Goal: Information Seeking & Learning: Learn about a topic

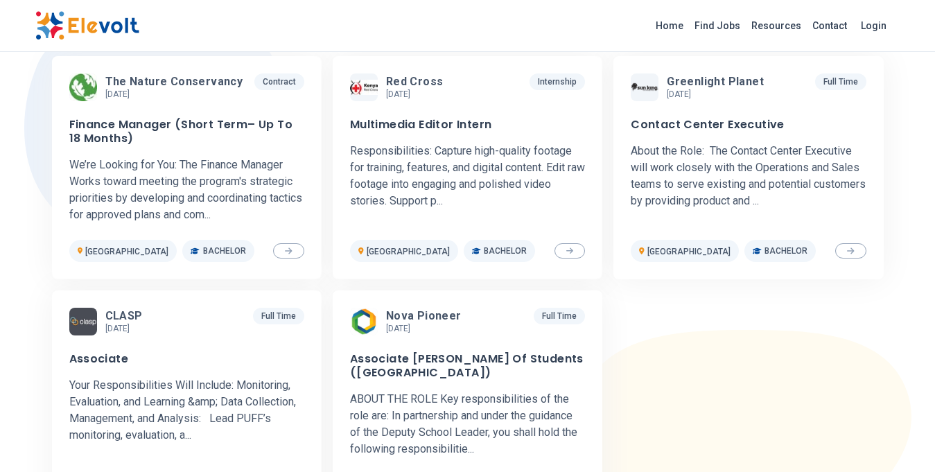
scroll to position [464, 0]
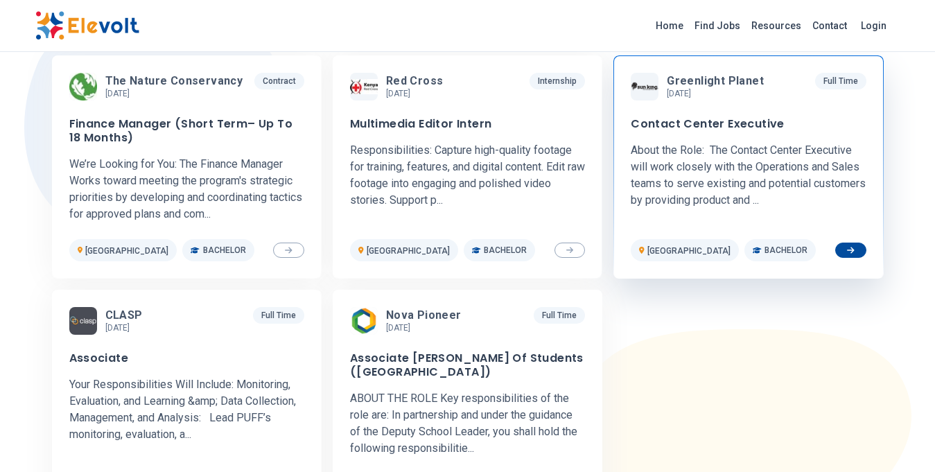
click at [713, 85] on span "Greenlight Planet" at bounding box center [715, 81] width 97 height 14
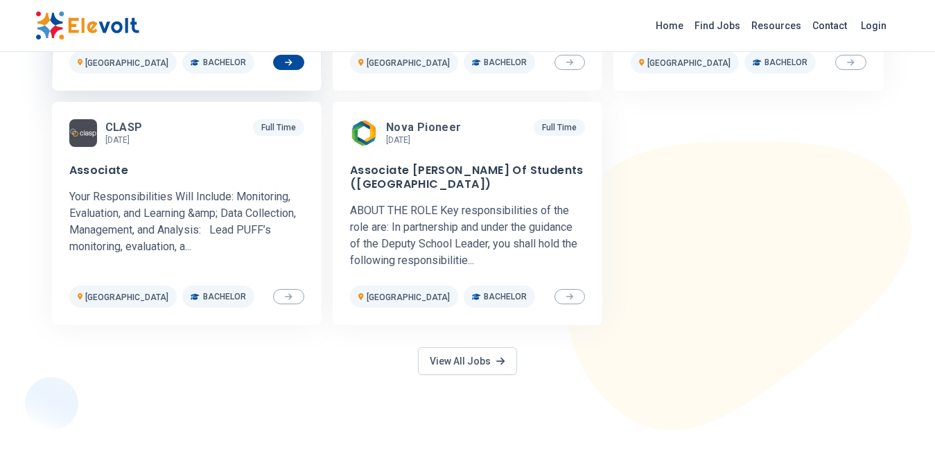
scroll to position [662, 0]
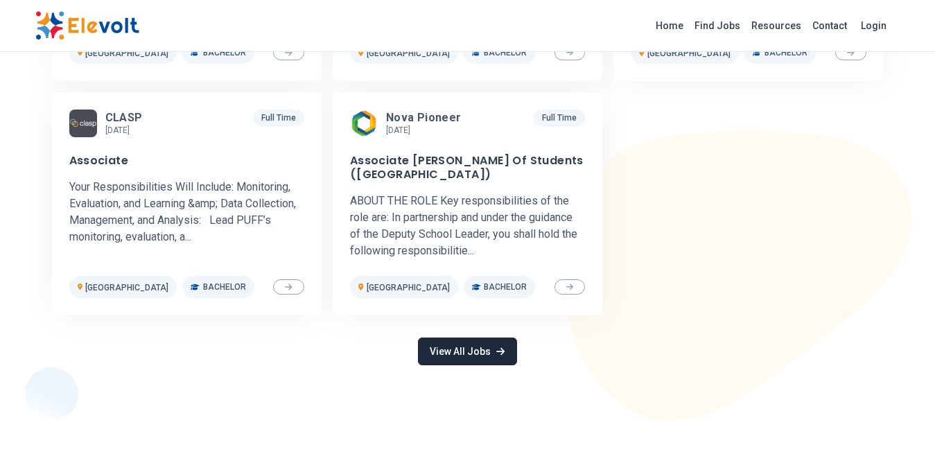
click at [473, 346] on link "View All Jobs" at bounding box center [467, 351] width 98 height 28
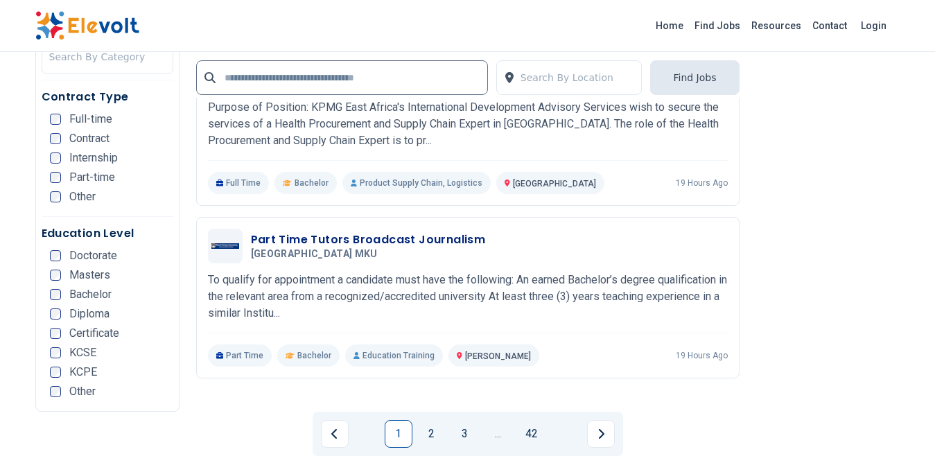
scroll to position [2729, 0]
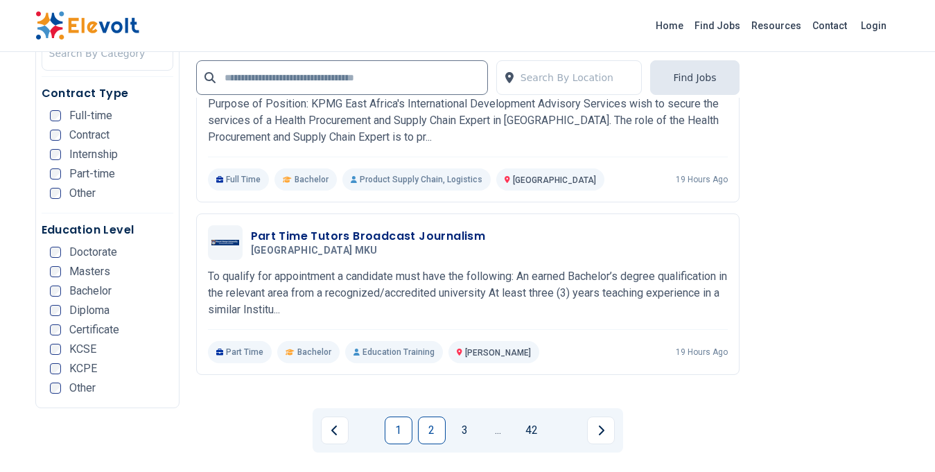
click at [432, 416] on link "2" at bounding box center [432, 430] width 28 height 28
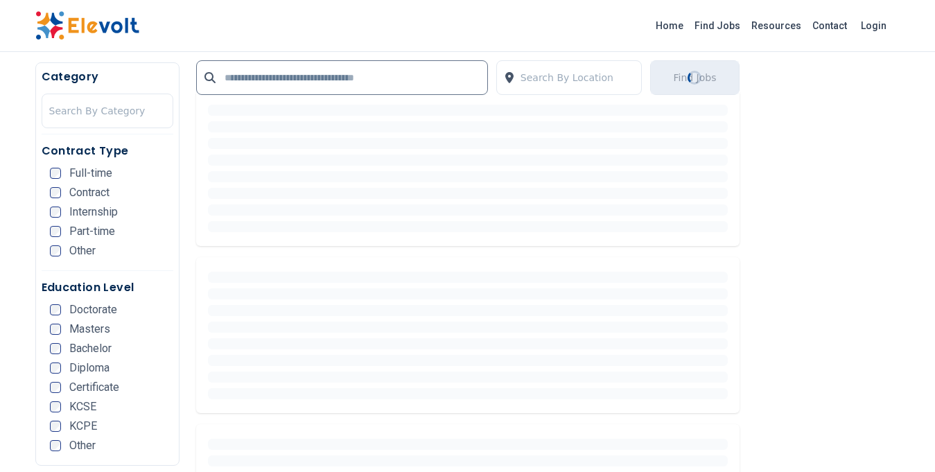
scroll to position [362, 0]
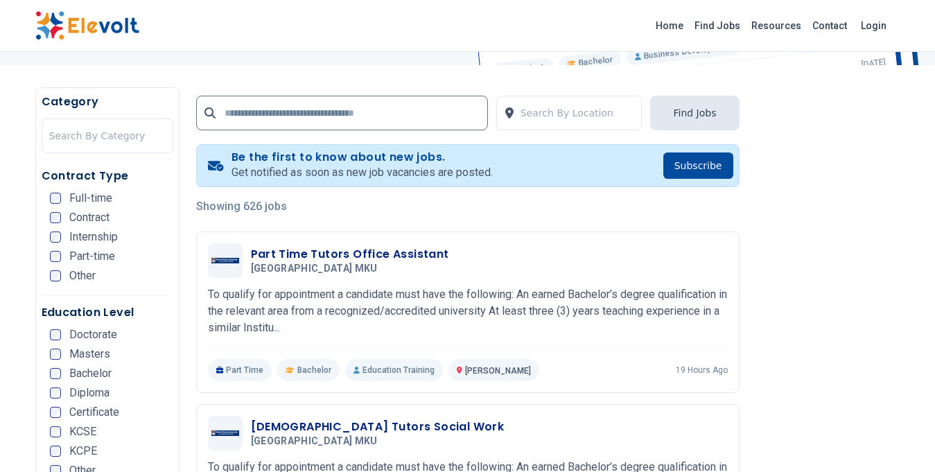
scroll to position [295, 0]
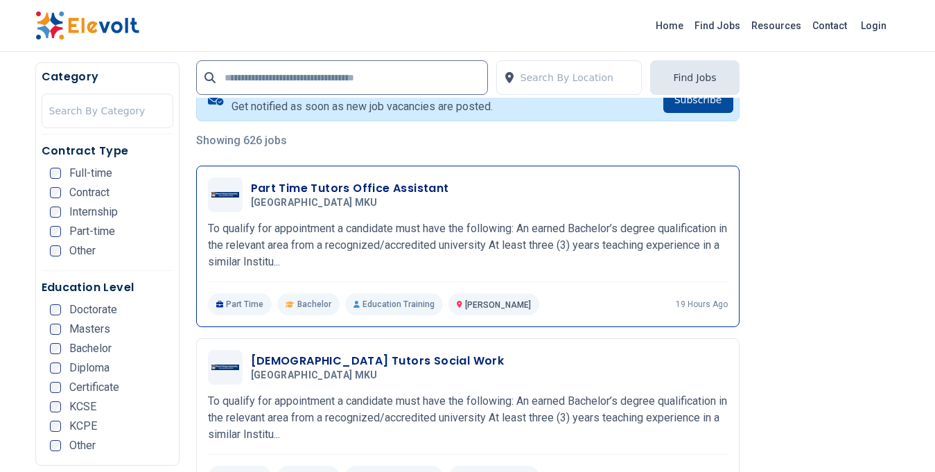
click at [362, 191] on h3 "Part Time Tutors Office Assistant" at bounding box center [350, 188] width 198 height 17
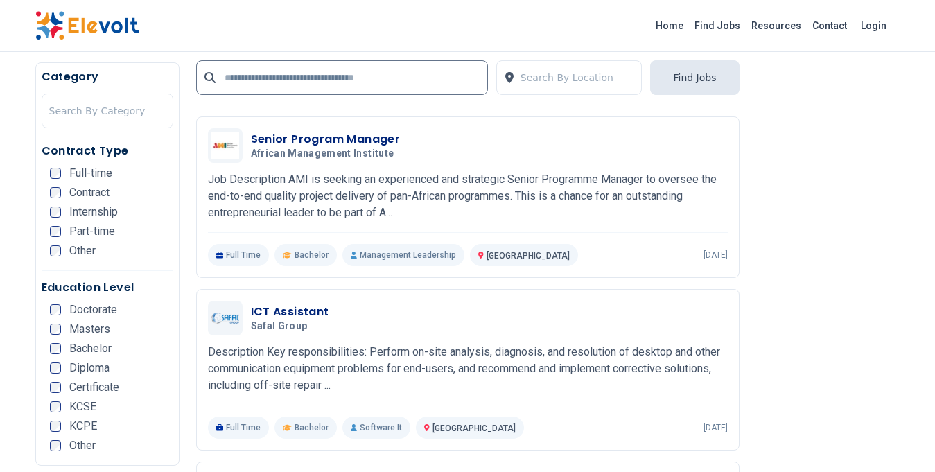
scroll to position [1951, 0]
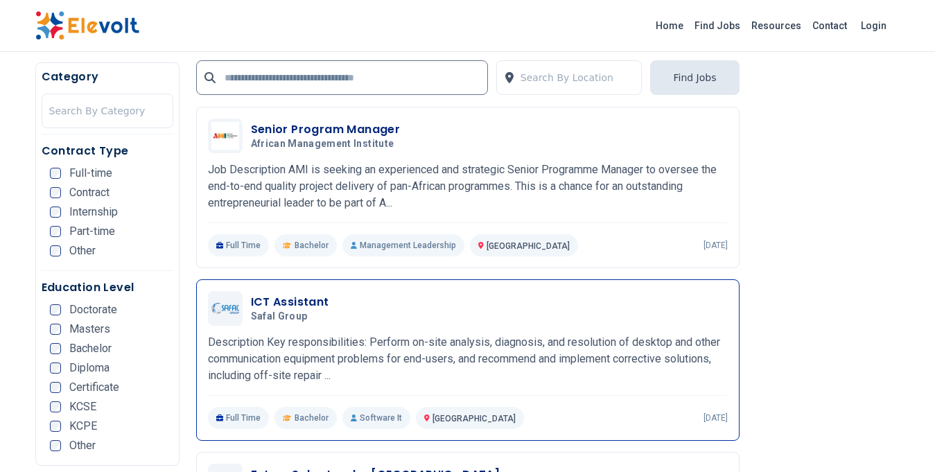
click at [292, 294] on h3 "ICT Assistant" at bounding box center [290, 302] width 78 height 17
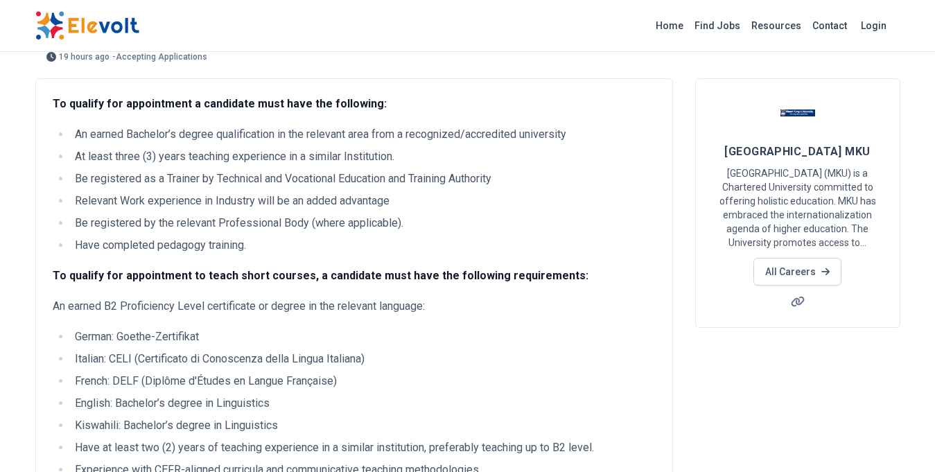
scroll to position [132, 0]
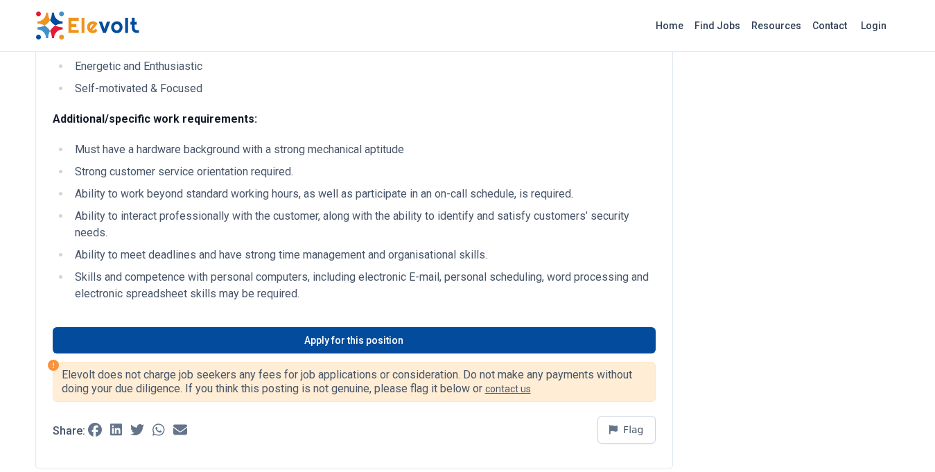
scroll to position [983, 0]
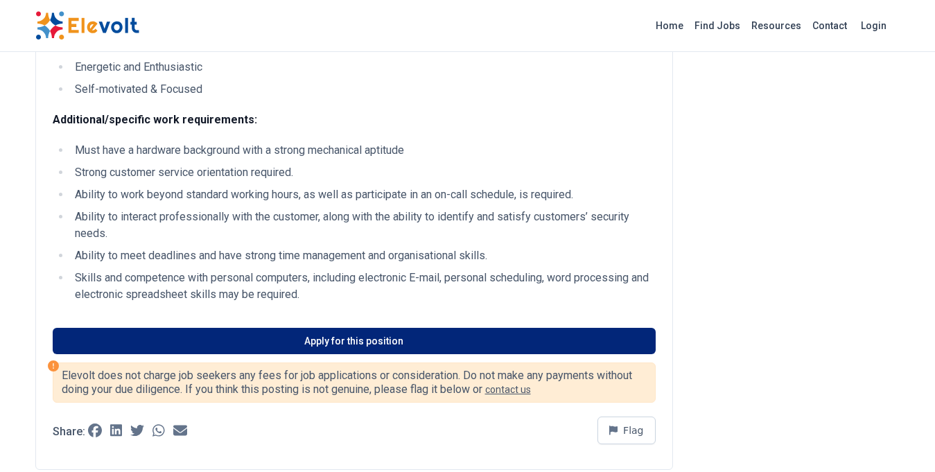
click at [318, 352] on link "Apply for this position" at bounding box center [354, 341] width 603 height 26
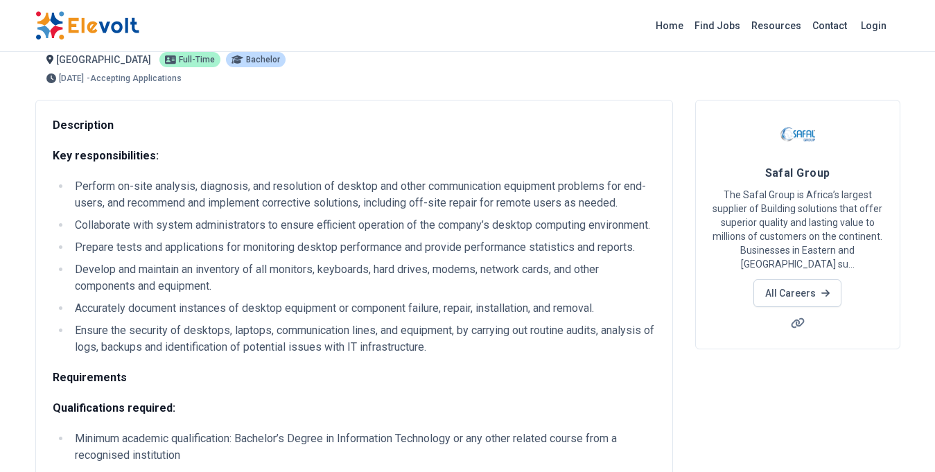
scroll to position [0, 0]
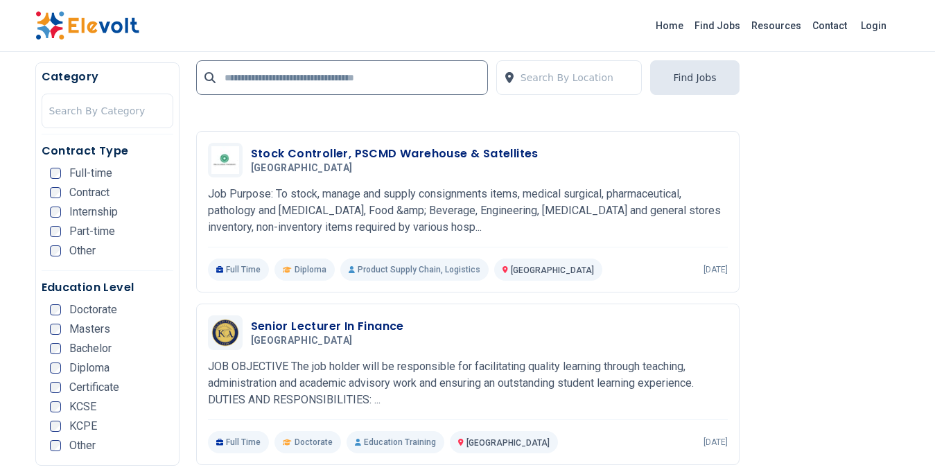
scroll to position [2657, 0]
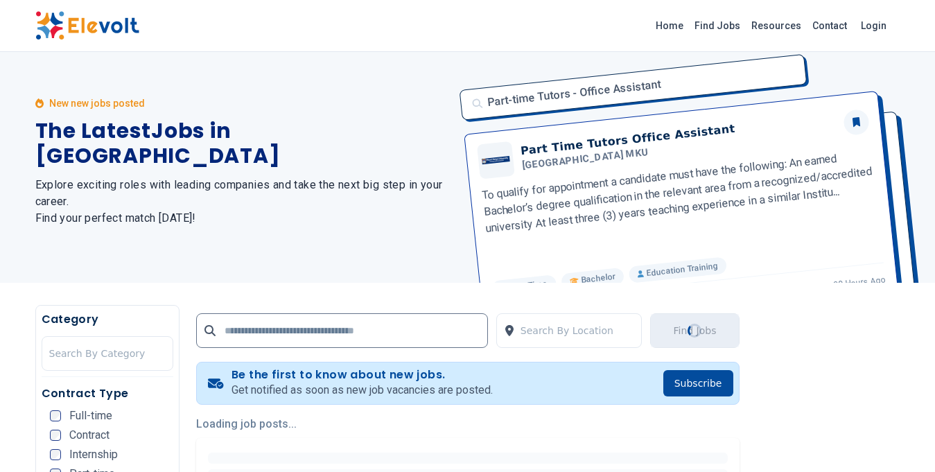
scroll to position [0, 0]
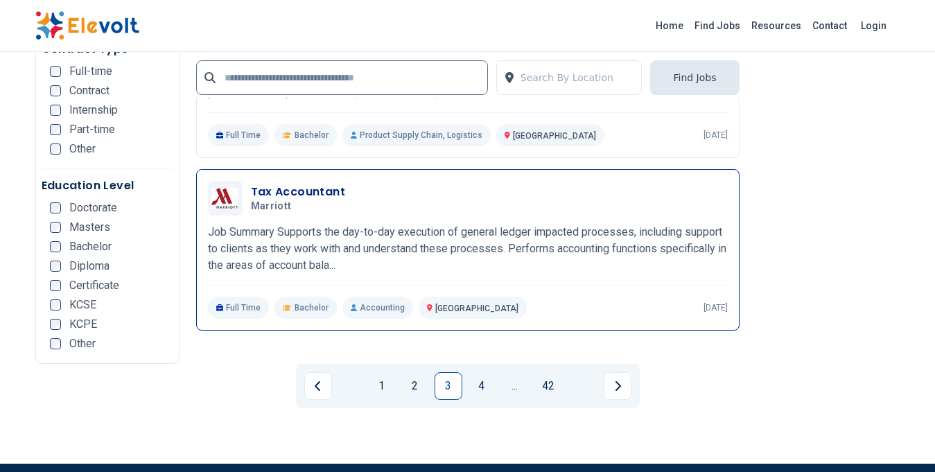
scroll to position [2783, 0]
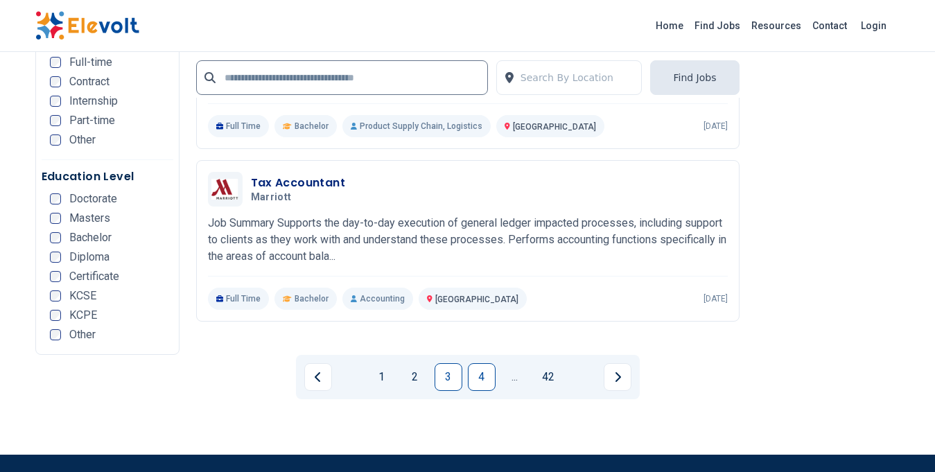
click at [477, 363] on link "4" at bounding box center [482, 377] width 28 height 28
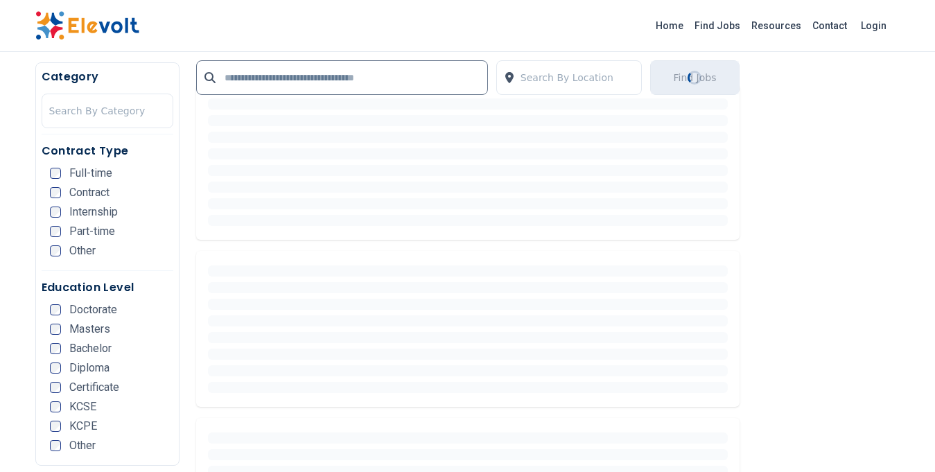
scroll to position [365, 0]
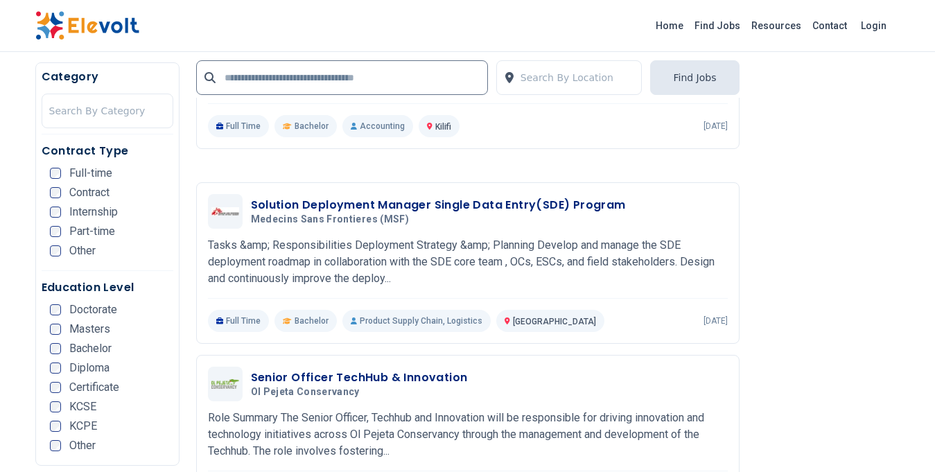
scroll to position [2658, 0]
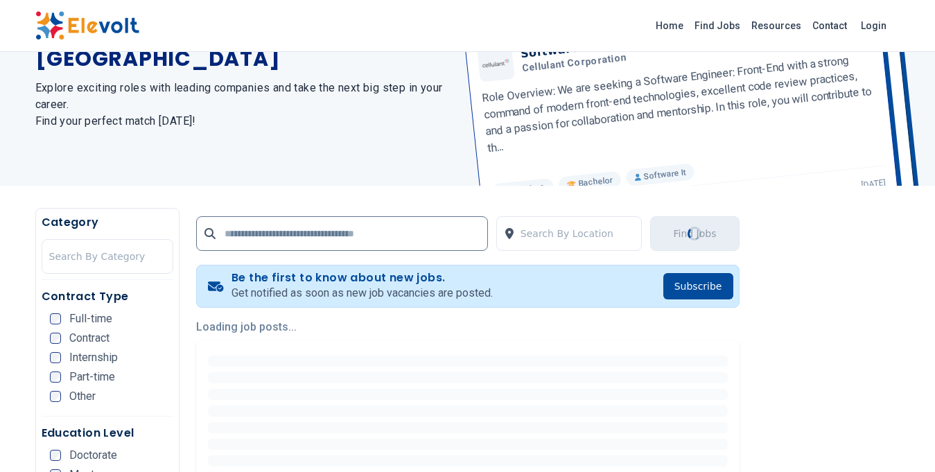
scroll to position [0, 0]
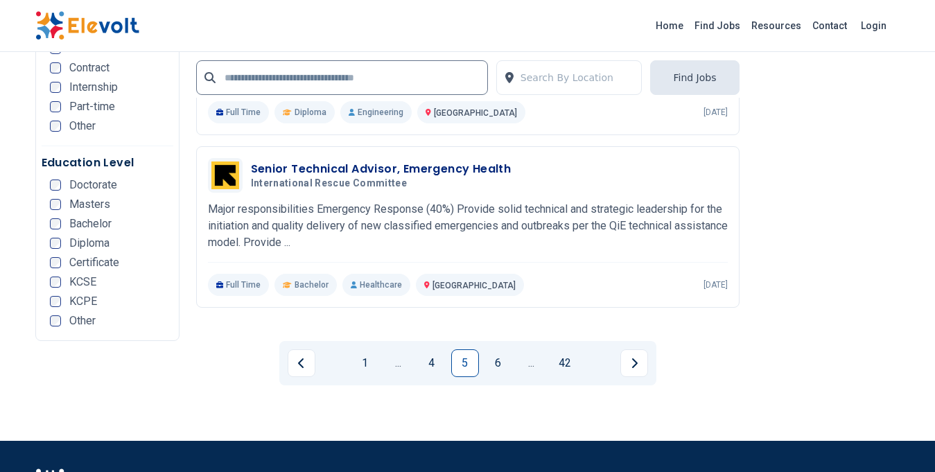
scroll to position [2822, 0]
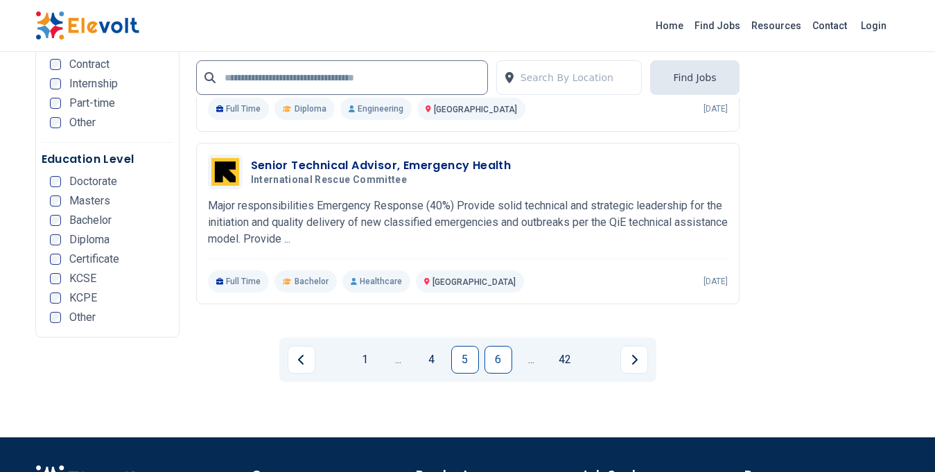
click at [498, 346] on link "6" at bounding box center [498, 360] width 28 height 28
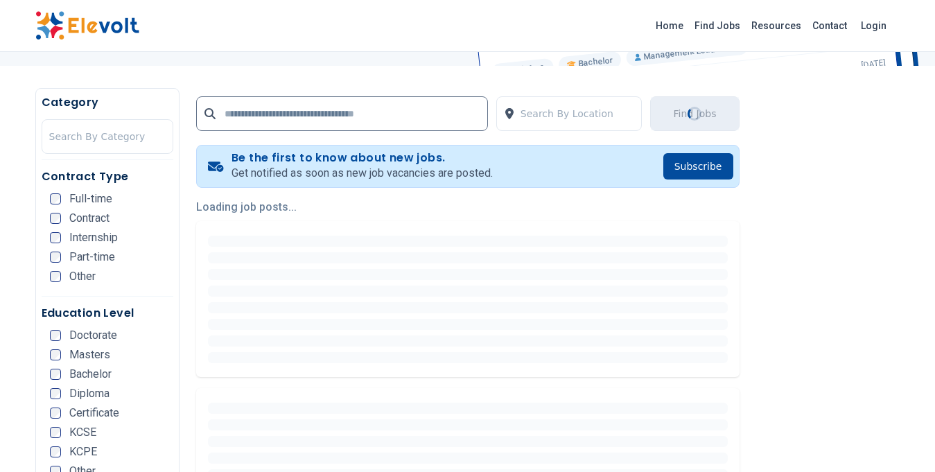
scroll to position [242, 0]
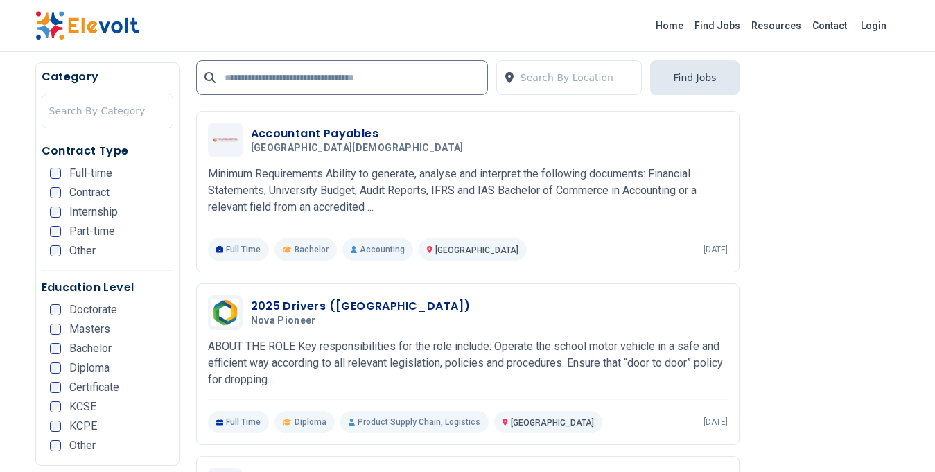
scroll to position [1948, 0]
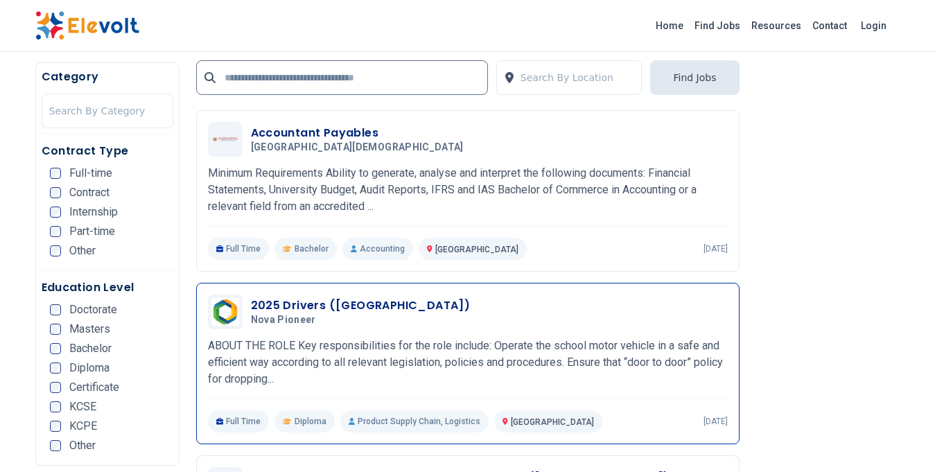
click at [405, 297] on h3 "2025 Drivers (Athi River School)" at bounding box center [361, 305] width 220 height 17
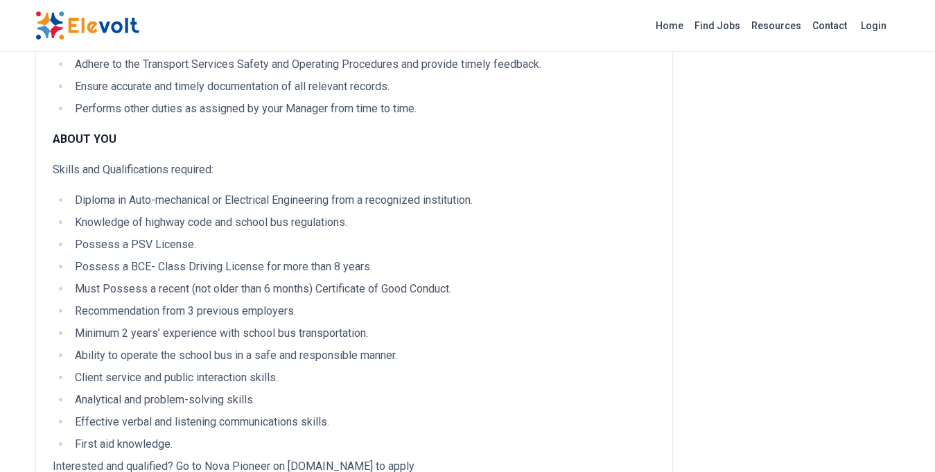
scroll to position [1145, 0]
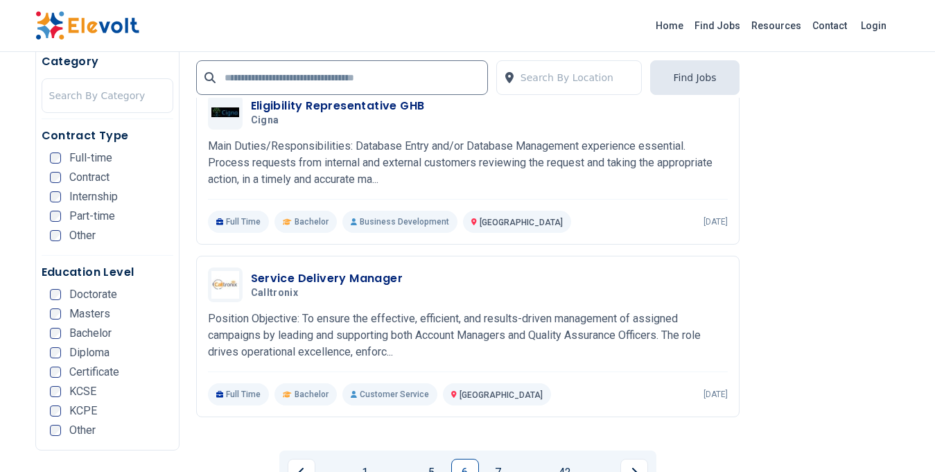
scroll to position [2714, 0]
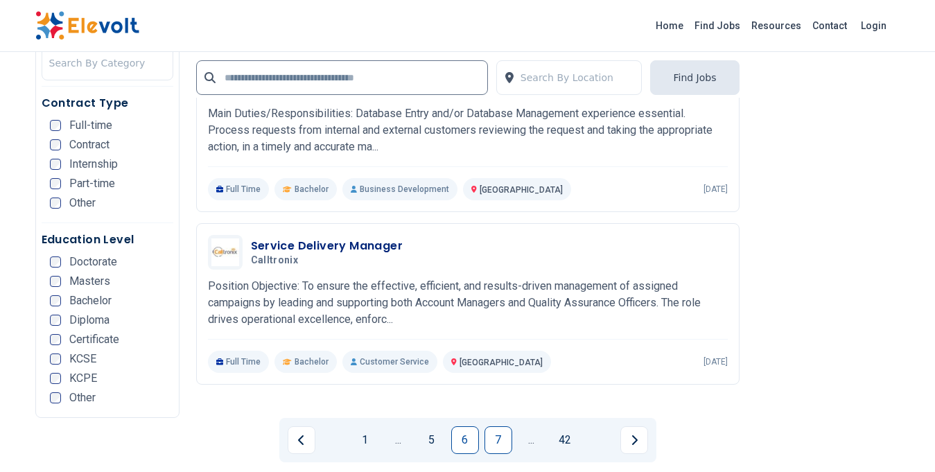
click at [497, 426] on link "7" at bounding box center [498, 440] width 28 height 28
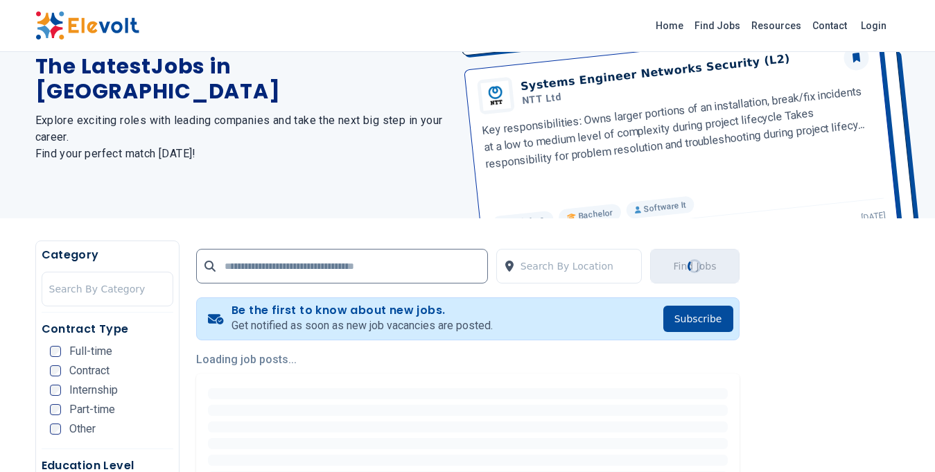
scroll to position [0, 0]
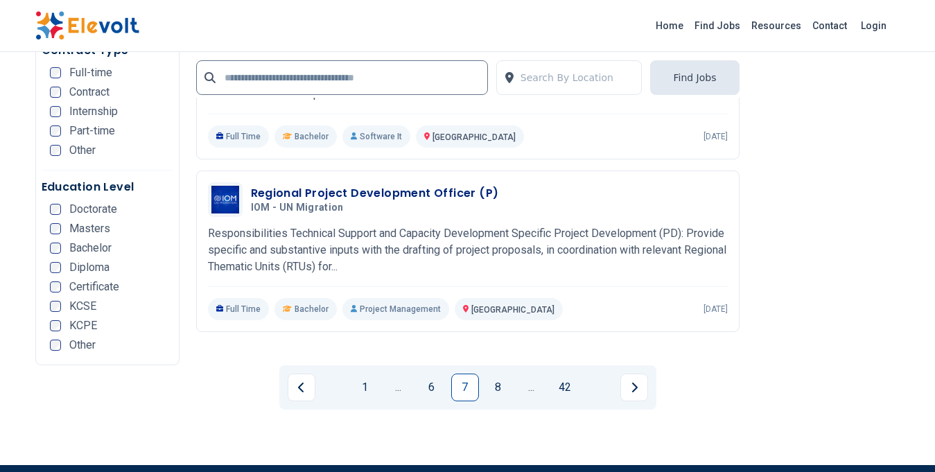
scroll to position [2789, 0]
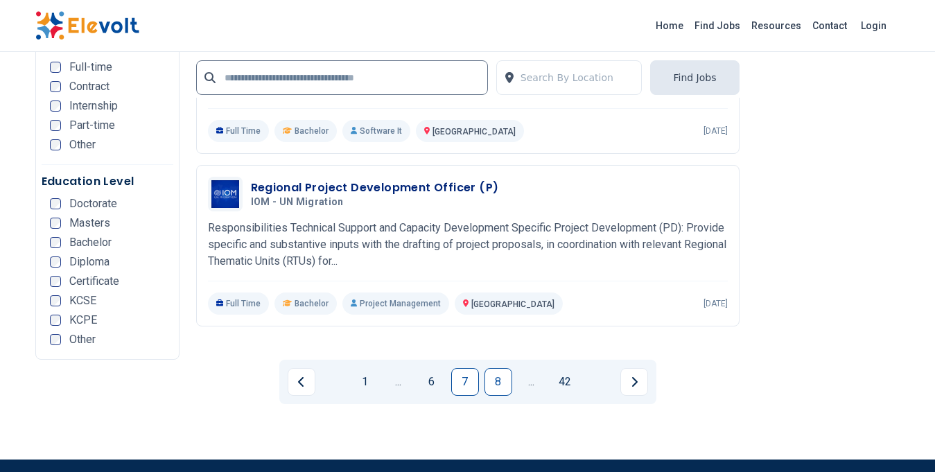
click at [505, 368] on link "8" at bounding box center [498, 382] width 28 height 28
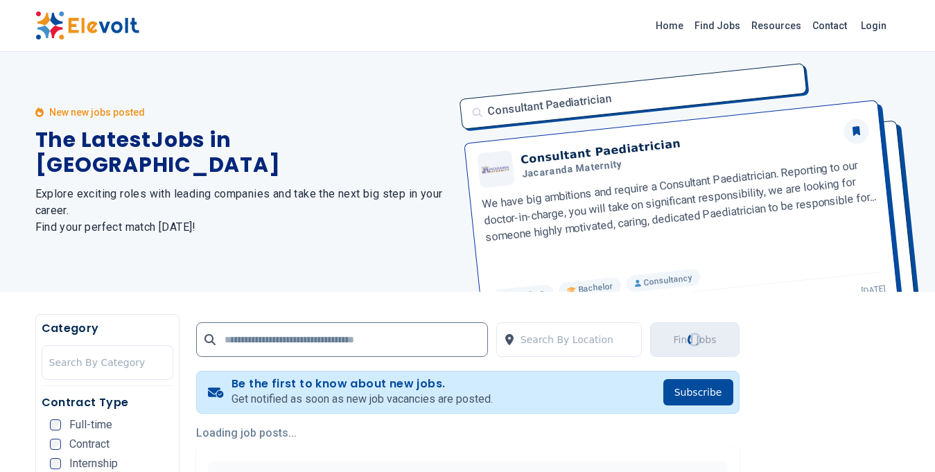
scroll to position [0, 0]
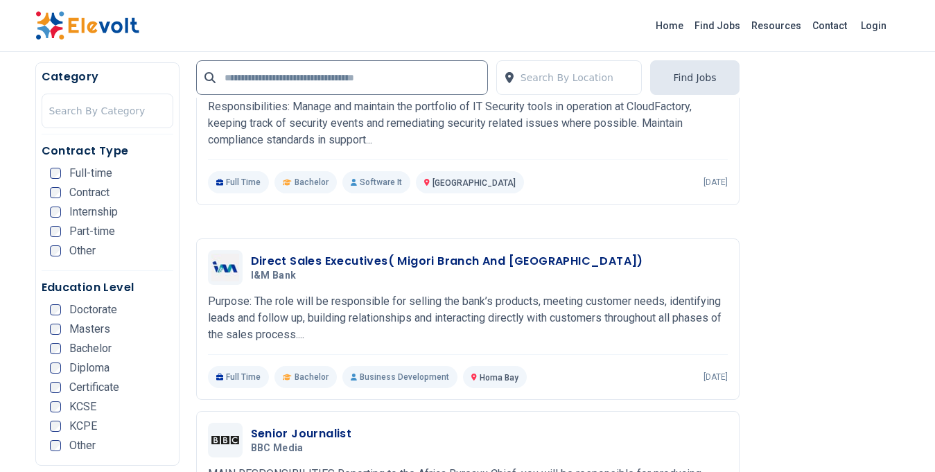
scroll to position [2894, 0]
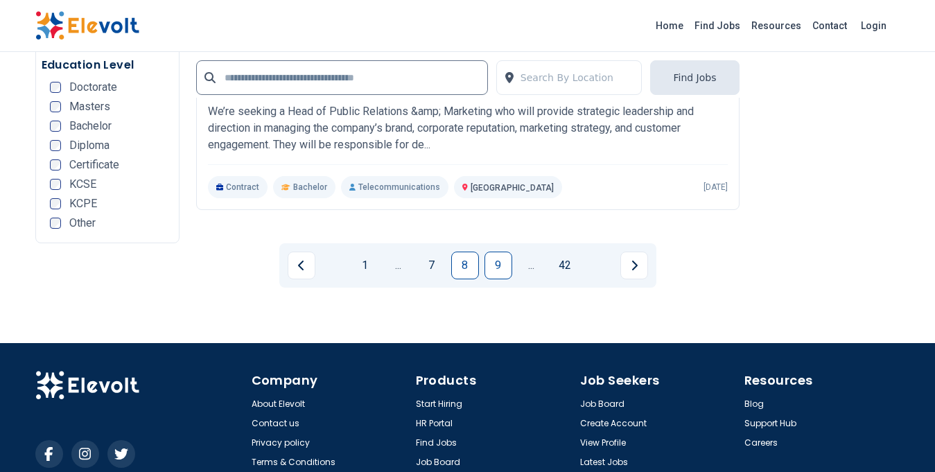
click at [498, 252] on link "9" at bounding box center [498, 266] width 28 height 28
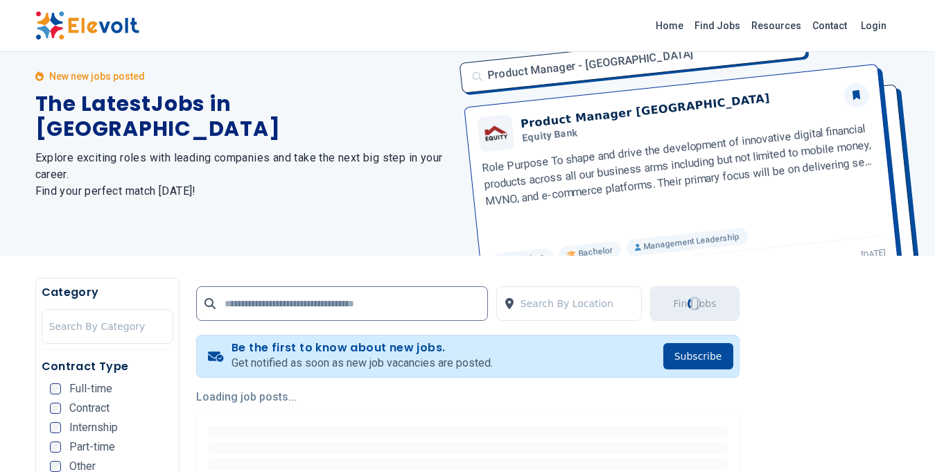
scroll to position [70, 0]
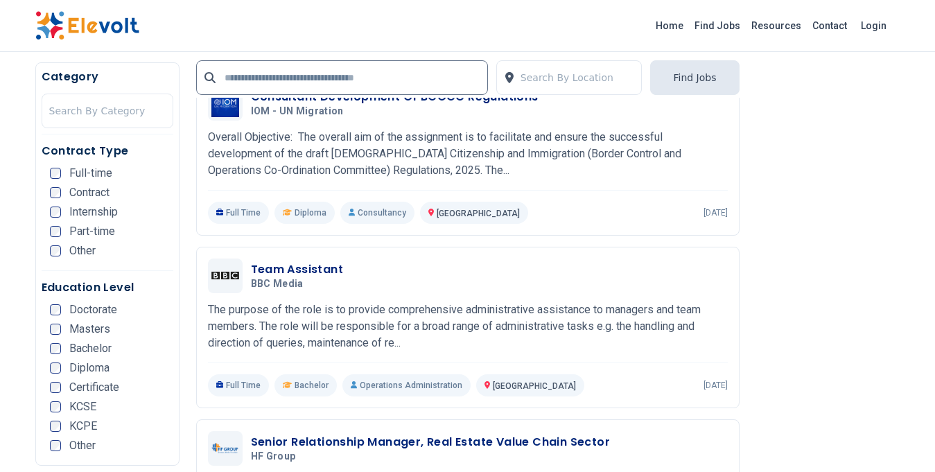
scroll to position [1282, 0]
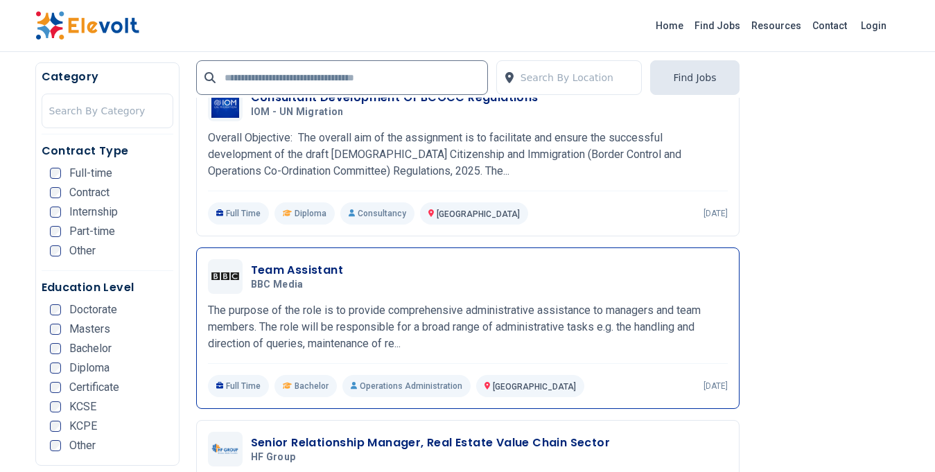
click at [309, 262] on h3 "Team Assistant" at bounding box center [297, 270] width 93 height 17
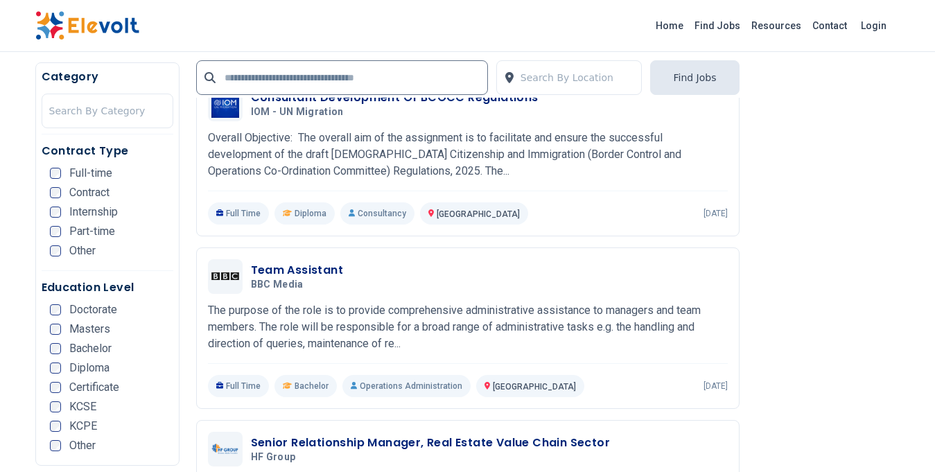
click at [82, 410] on span "KCSE" at bounding box center [82, 406] width 27 height 11
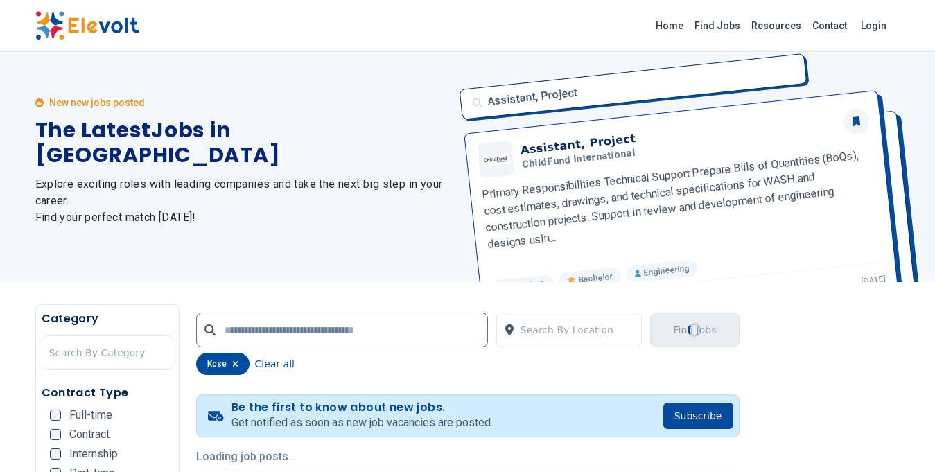
scroll to position [0, 0]
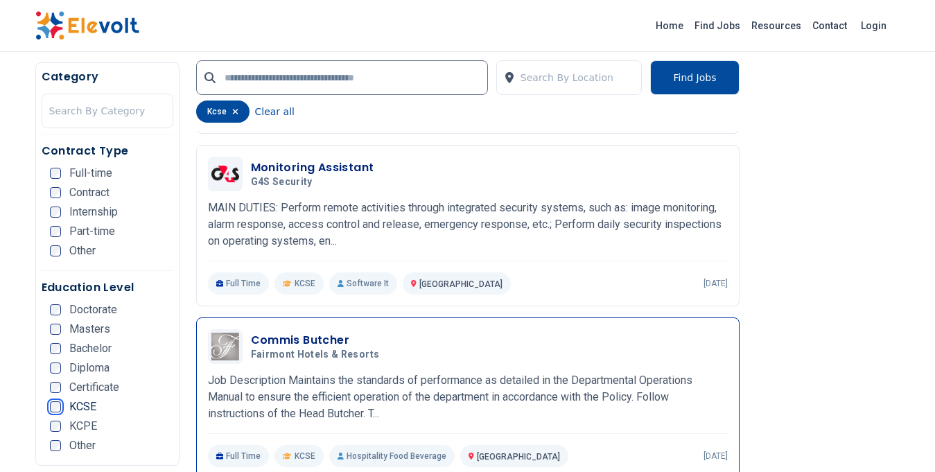
scroll to position [660, 0]
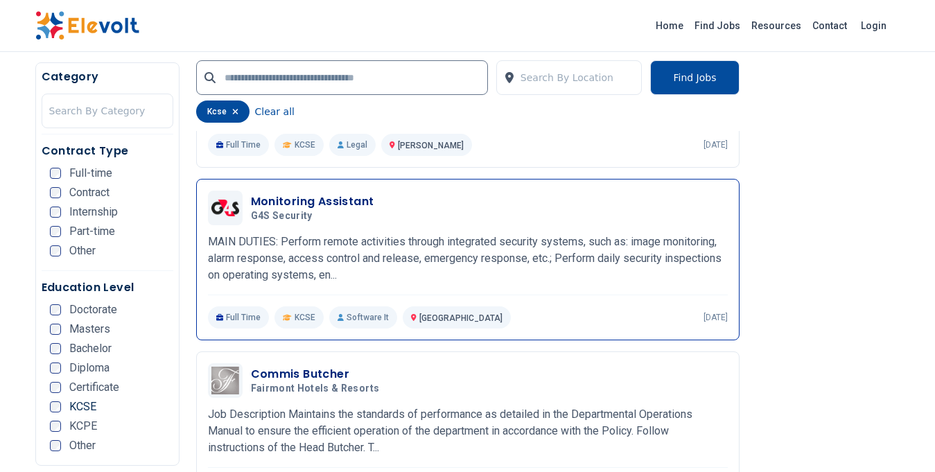
click at [328, 199] on h3 "Monitoring Assistant" at bounding box center [312, 201] width 123 height 17
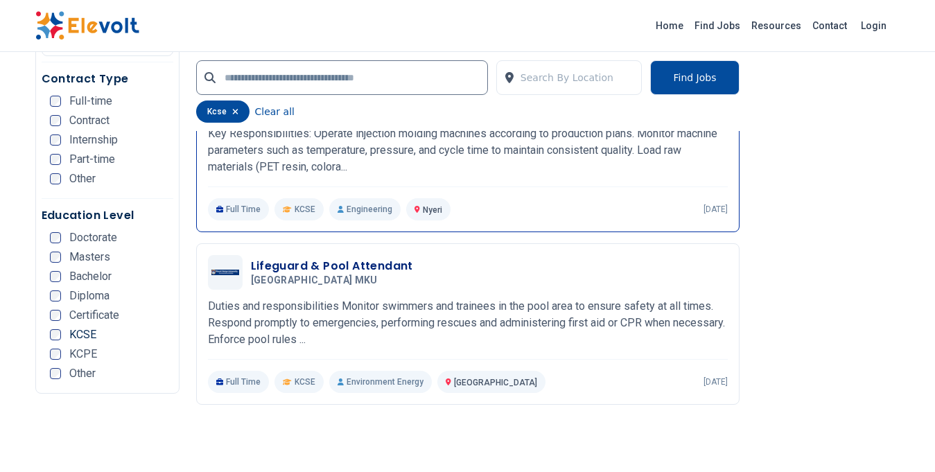
scroll to position [1500, 0]
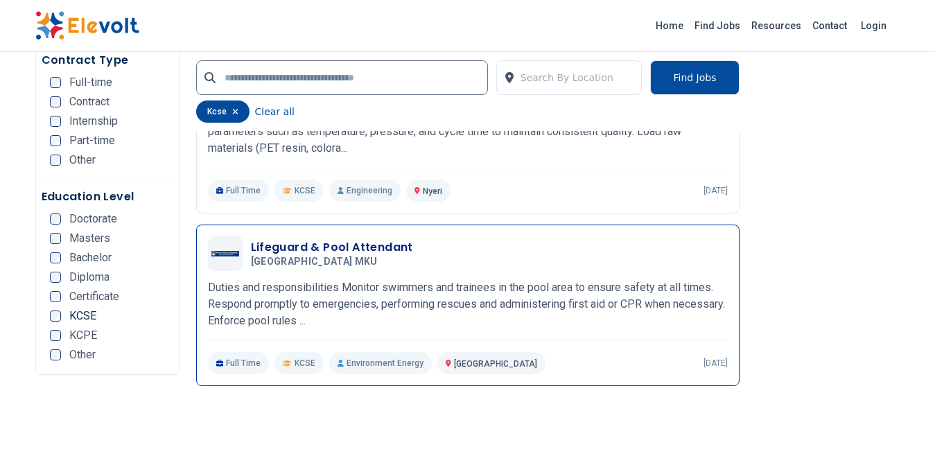
click at [346, 239] on h3 "Lifeguard & Pool Attendant" at bounding box center [332, 247] width 162 height 17
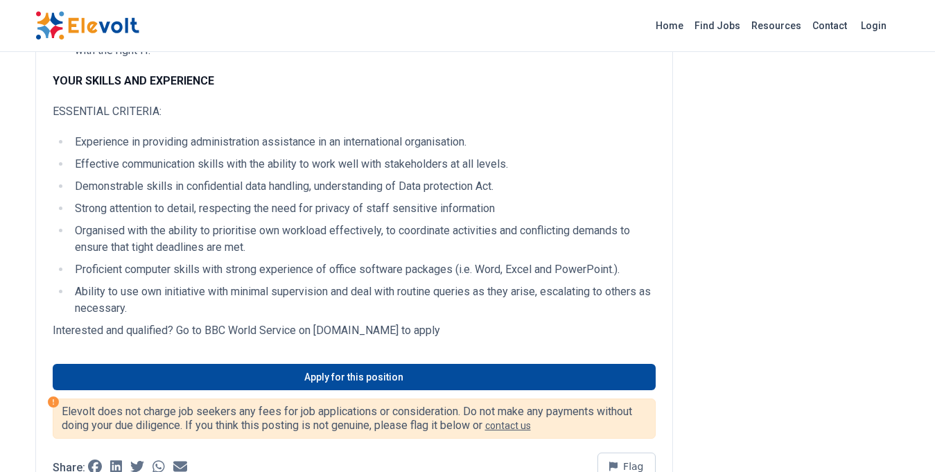
scroll to position [476, 0]
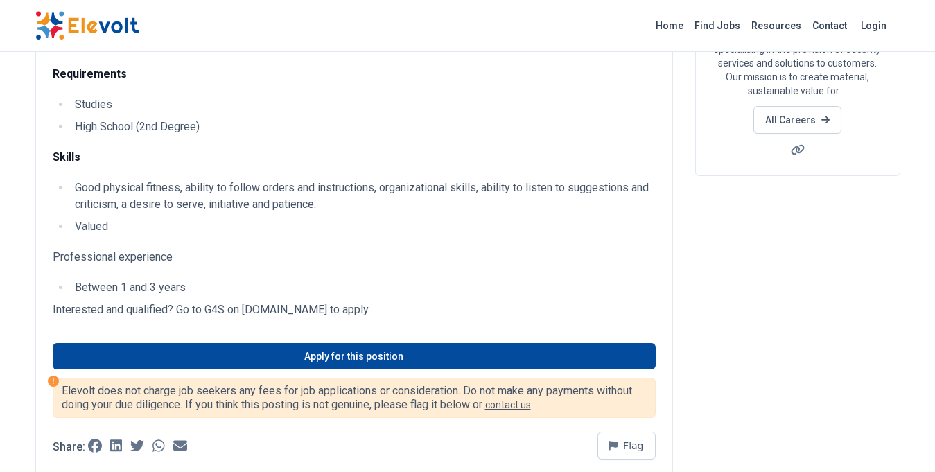
scroll to position [241, 0]
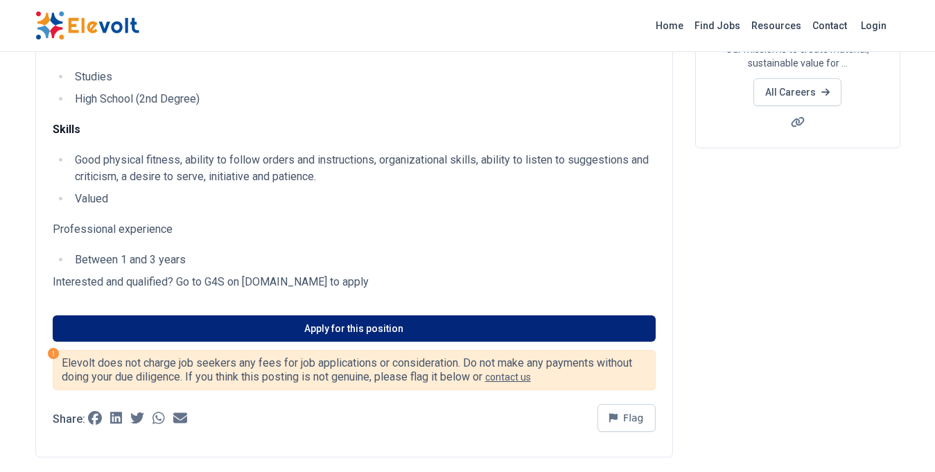
click at [351, 326] on link "Apply for this position" at bounding box center [354, 328] width 603 height 26
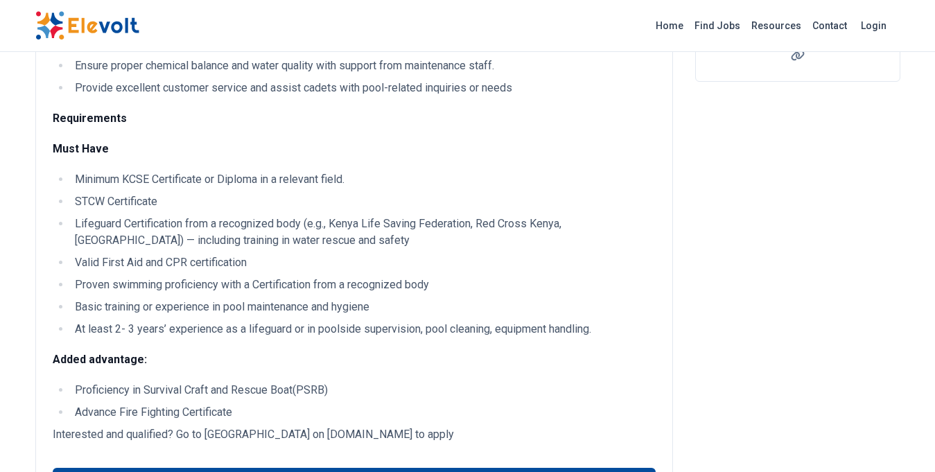
scroll to position [389, 0]
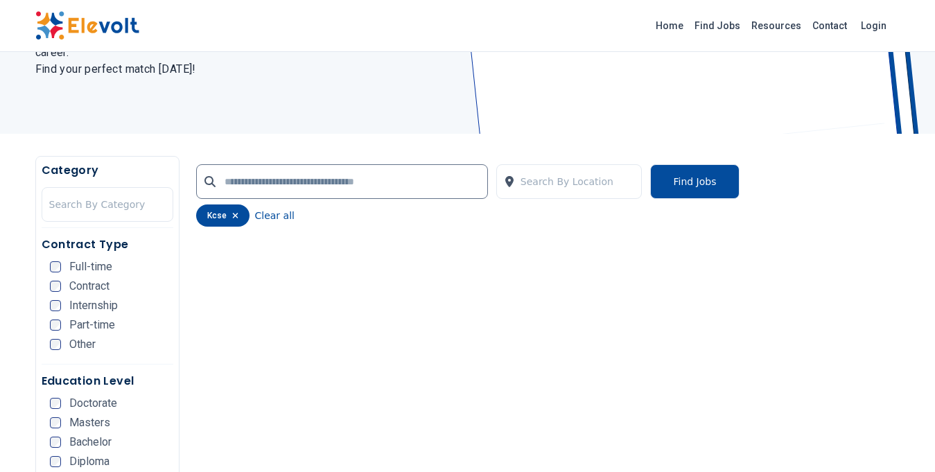
scroll to position [132, 0]
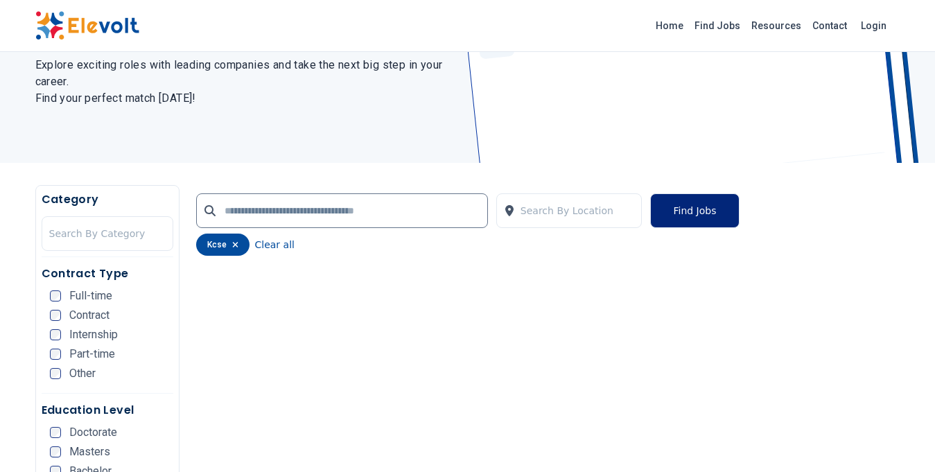
click at [693, 213] on button "Find Jobs" at bounding box center [694, 210] width 89 height 35
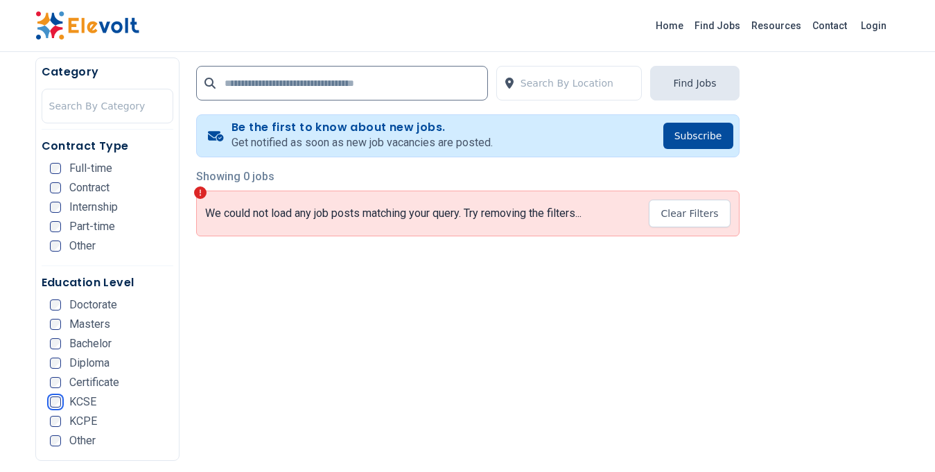
scroll to position [312, 0]
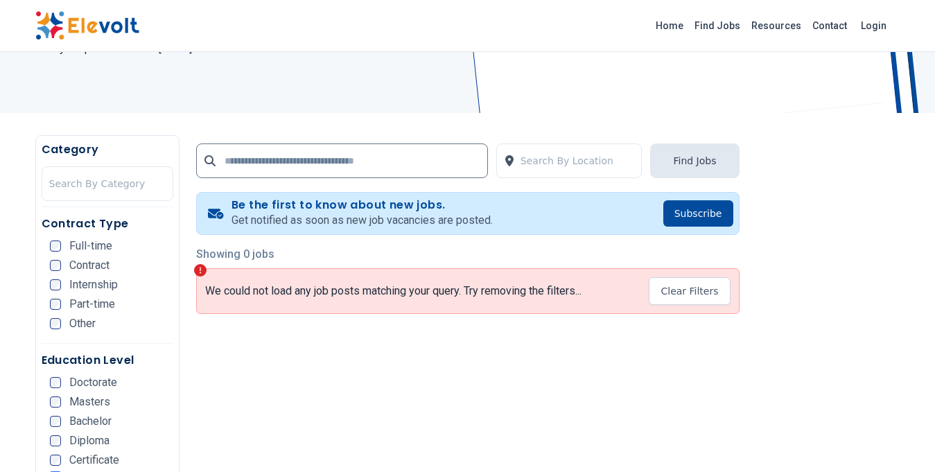
scroll to position [200, 0]
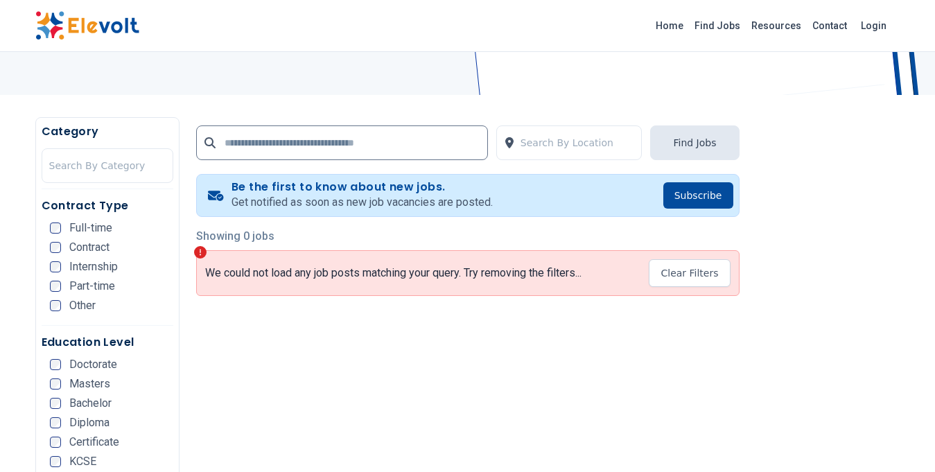
click at [97, 445] on span "Certificate" at bounding box center [94, 442] width 50 height 11
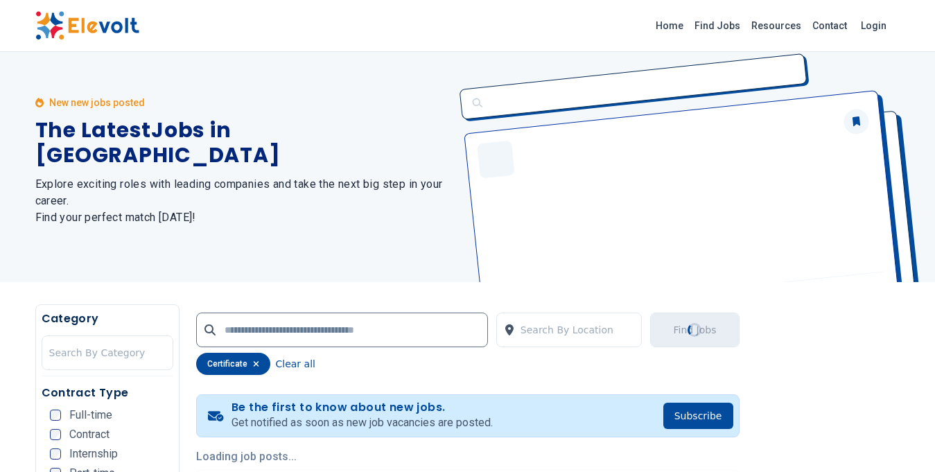
scroll to position [0, 0]
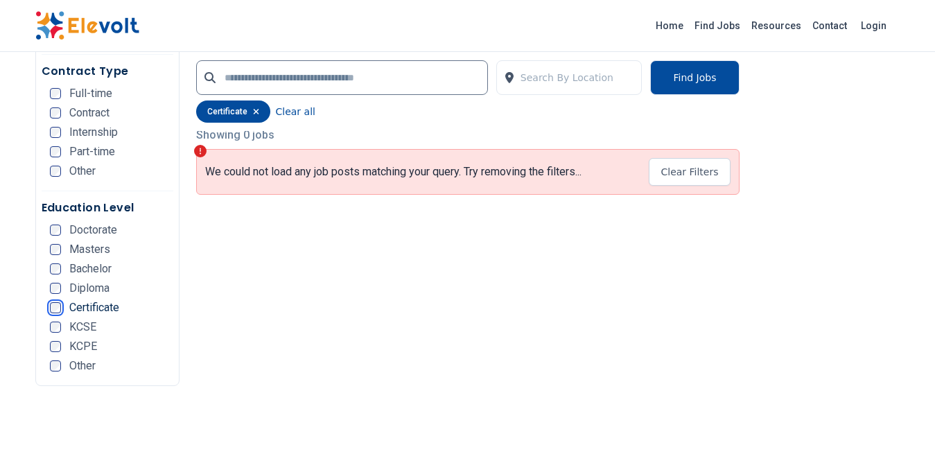
scroll to position [336, 0]
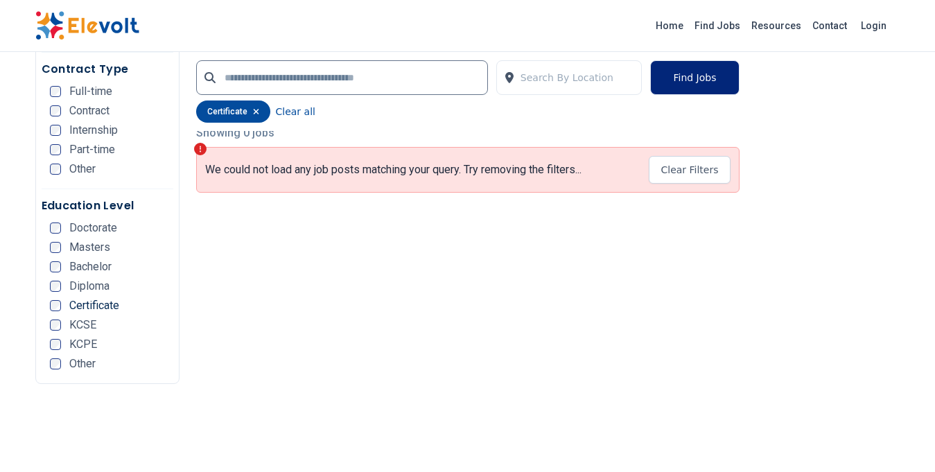
click at [691, 76] on button "Find Jobs" at bounding box center [694, 77] width 89 height 35
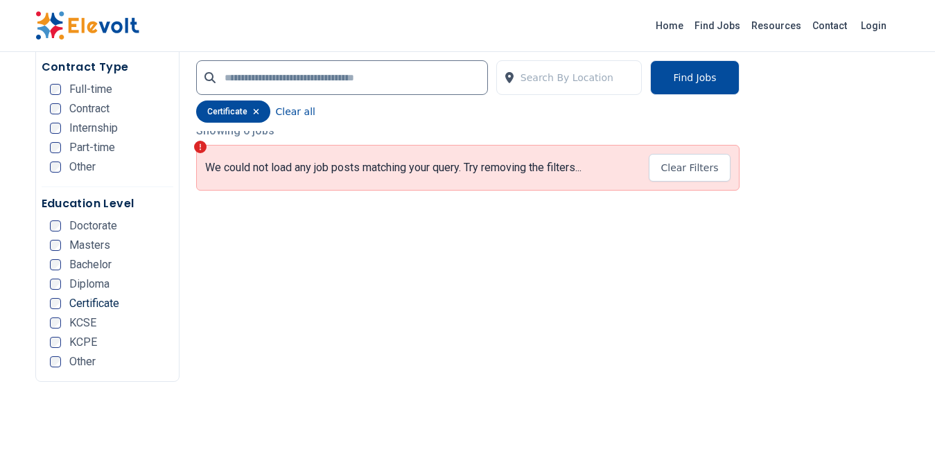
click at [91, 262] on span "Bachelor" at bounding box center [90, 264] width 42 height 11
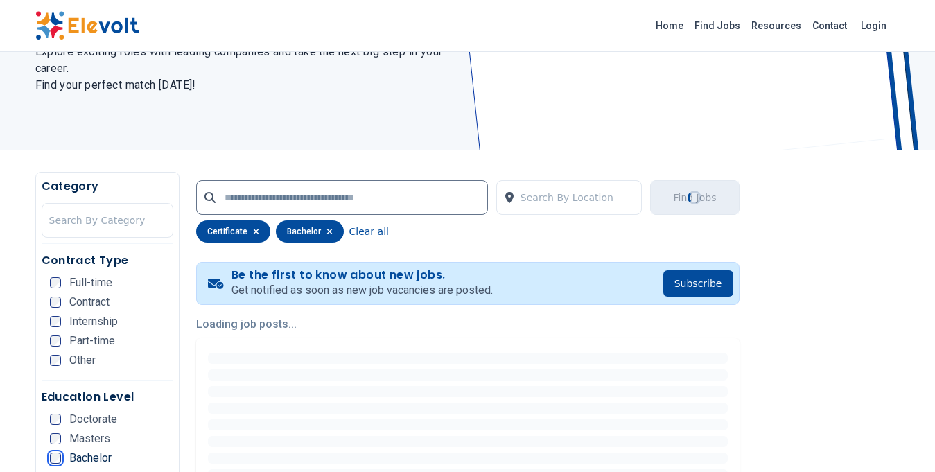
scroll to position [153, 0]
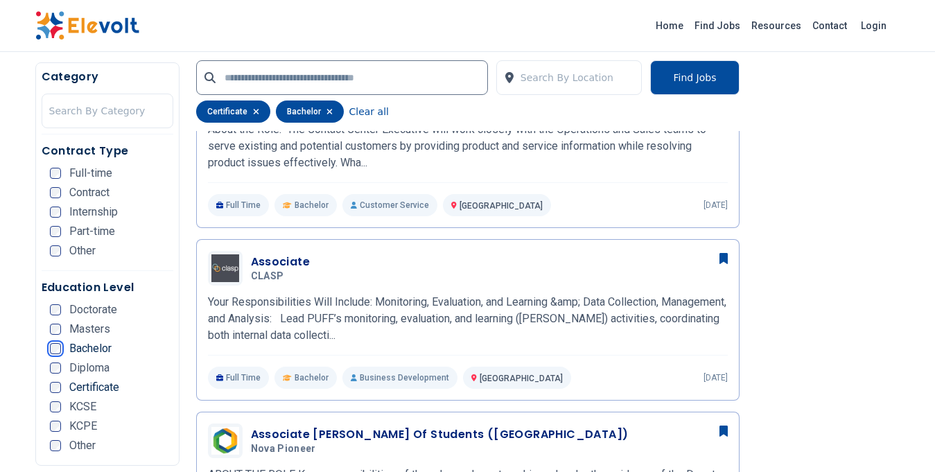
scroll to position [754, 0]
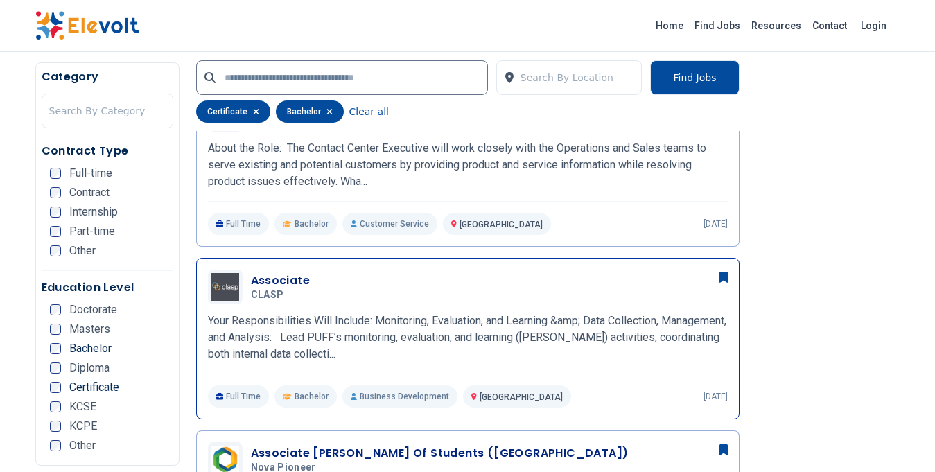
click at [281, 273] on h3 "Associate" at bounding box center [281, 280] width 60 height 17
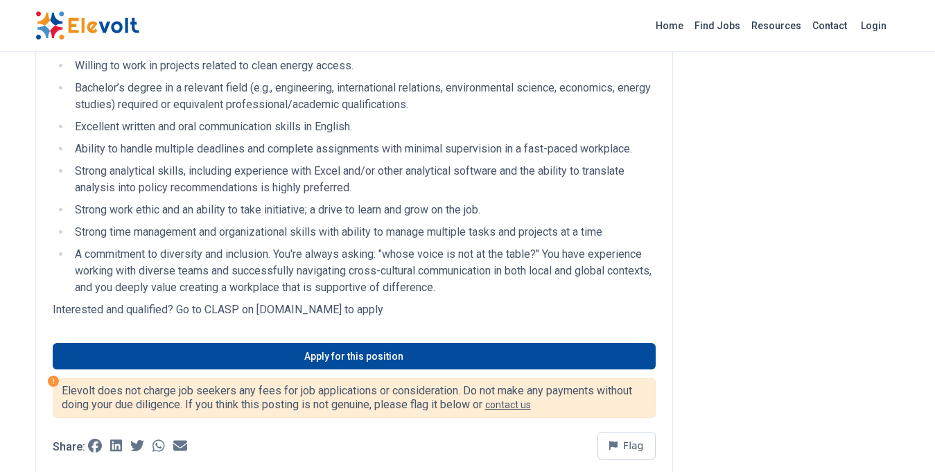
scroll to position [1041, 0]
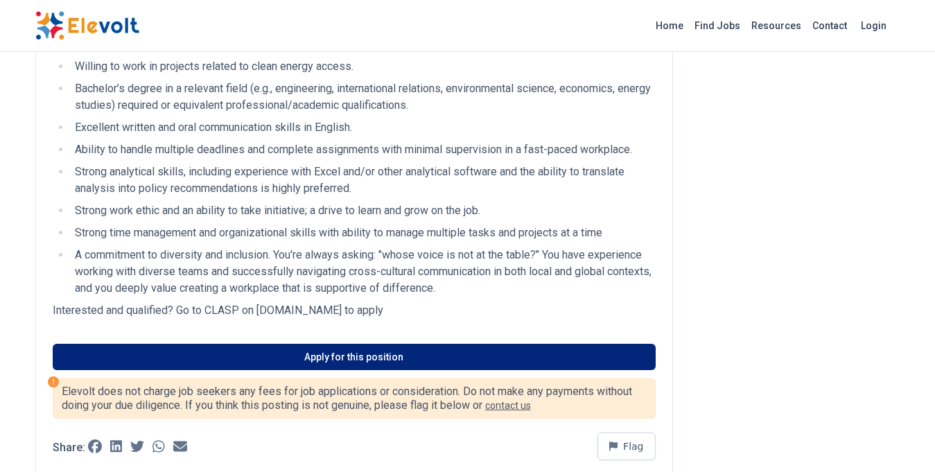
click at [360, 344] on link "Apply for this position" at bounding box center [354, 357] width 603 height 26
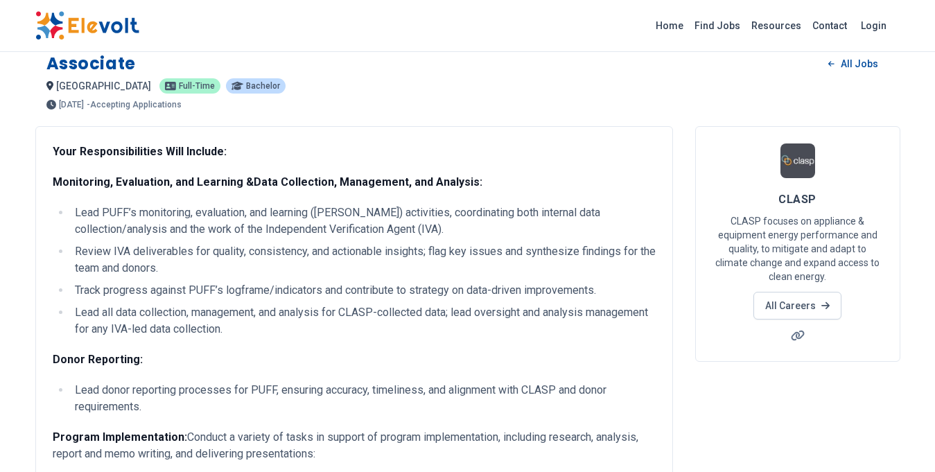
scroll to position [0, 0]
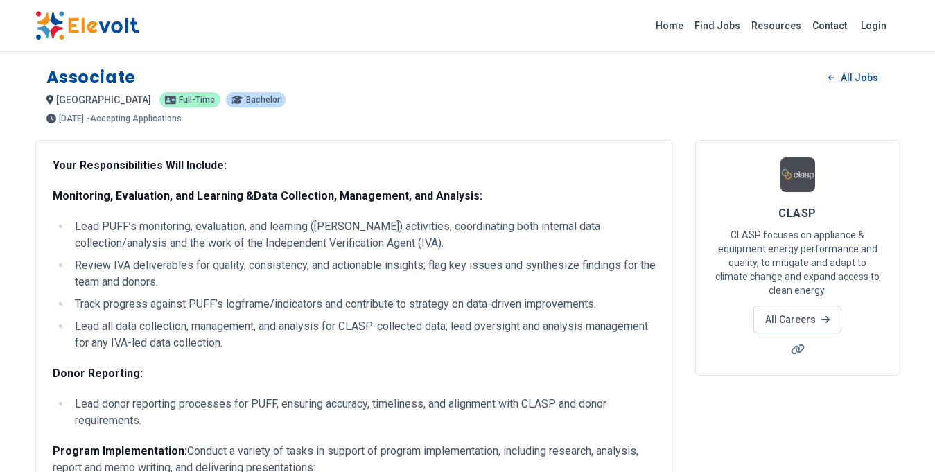
drag, startPoint x: 440, startPoint y: 287, endPoint x: 40, endPoint y: 78, distance: 451.3
copy div "Loremipsu Dol Sita consect AD Elit-sedd Eiusmodt 1 inci utl 92/24/1773 20/29/54…"
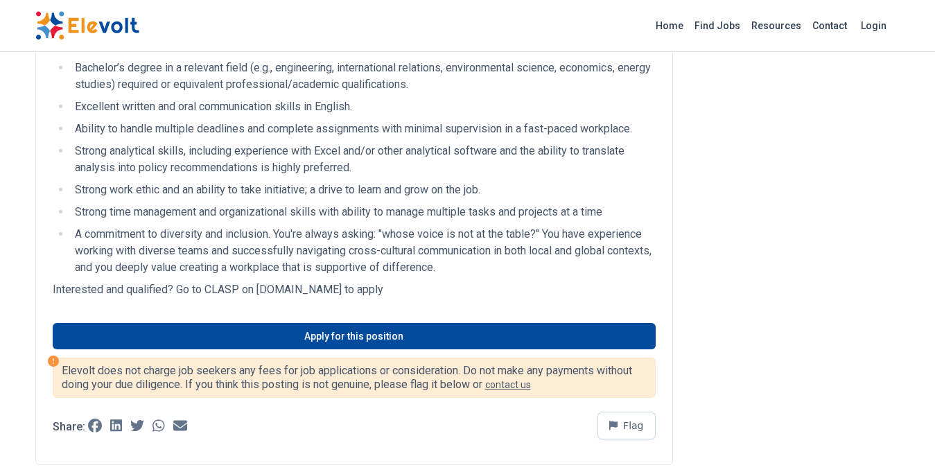
scroll to position [1063, 0]
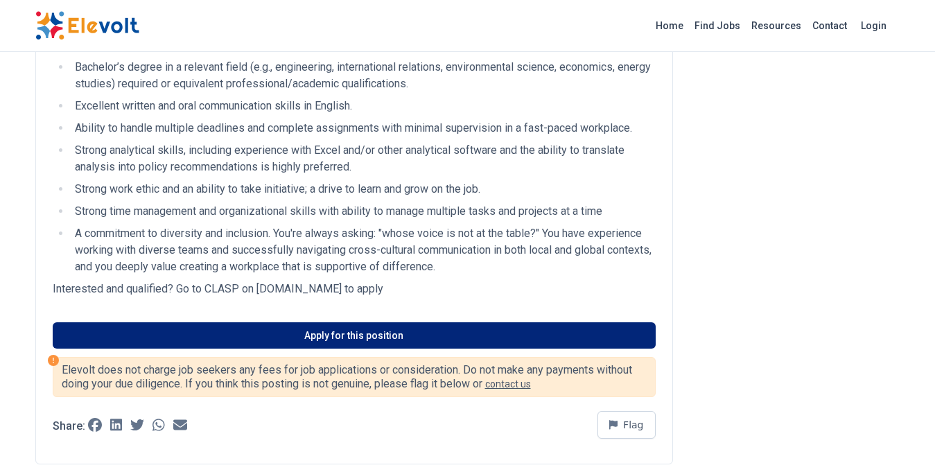
click at [316, 322] on link "Apply for this position" at bounding box center [354, 335] width 603 height 26
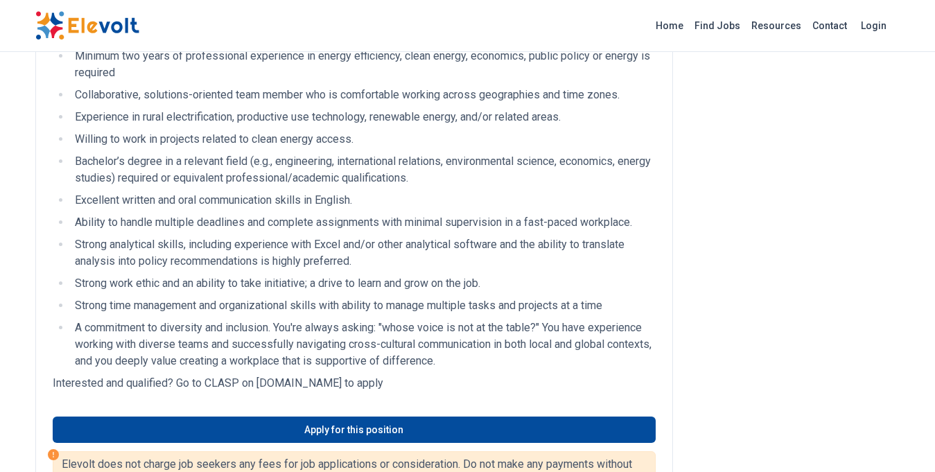
scroll to position [967, 0]
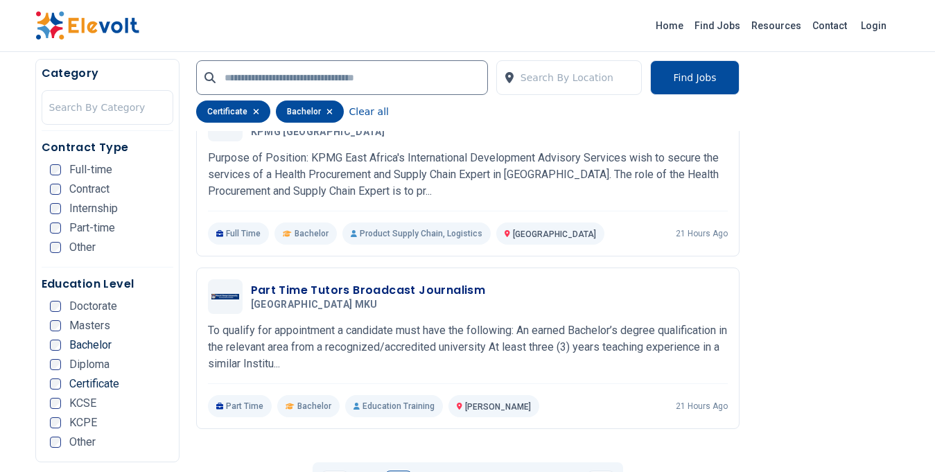
scroll to position [2705, 0]
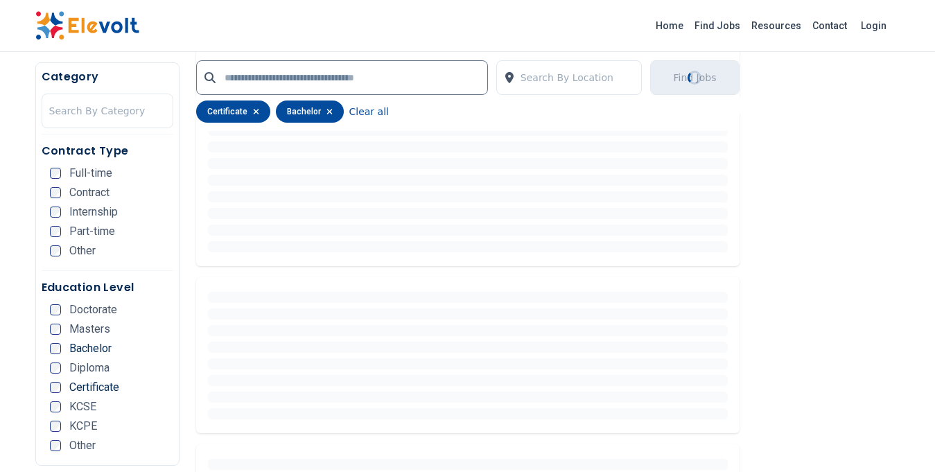
scroll to position [0, 0]
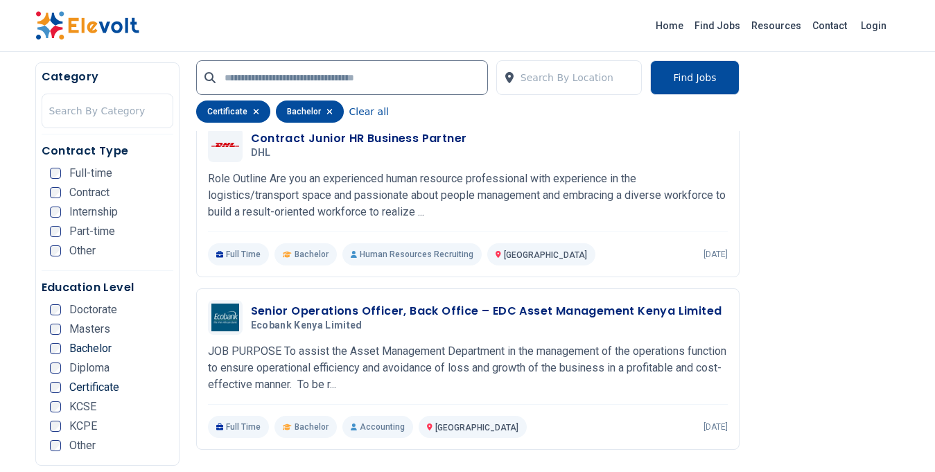
scroll to position [2687, 0]
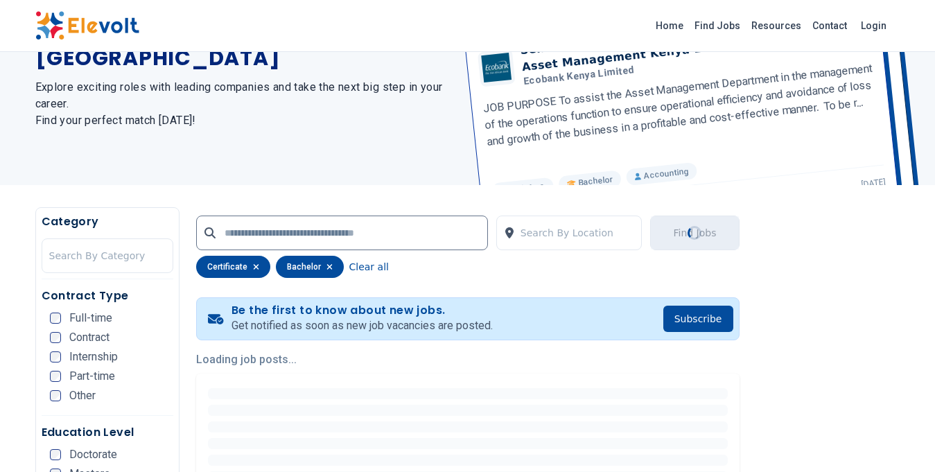
scroll to position [0, 0]
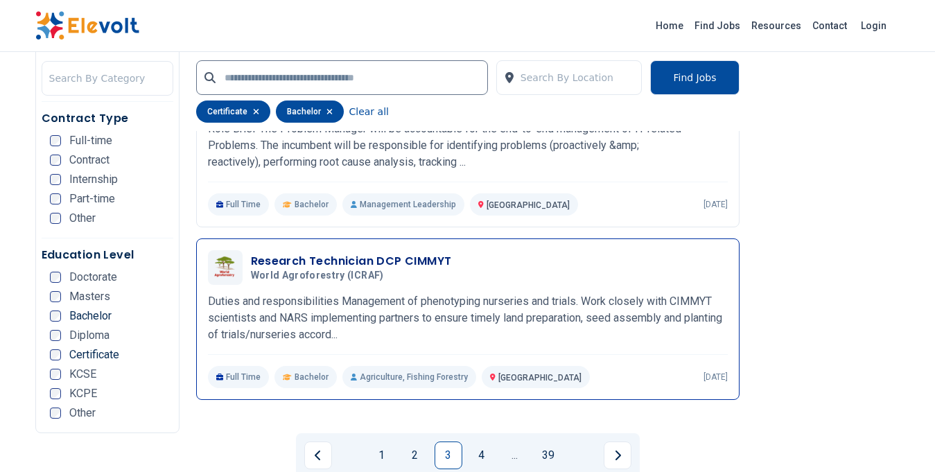
scroll to position [2756, 0]
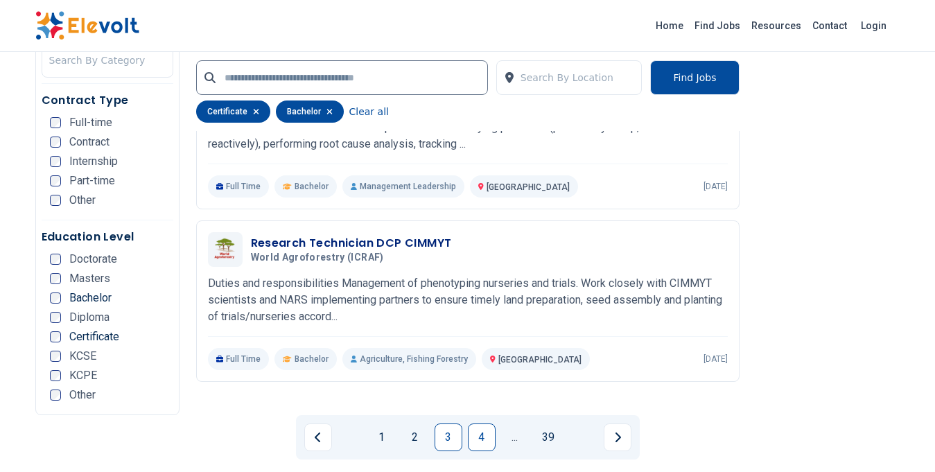
click at [468, 423] on link "4" at bounding box center [482, 437] width 28 height 28
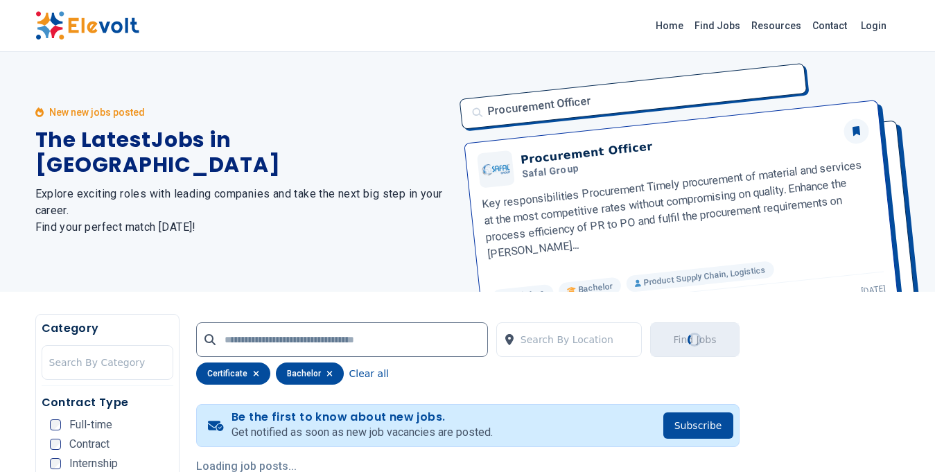
scroll to position [0, 0]
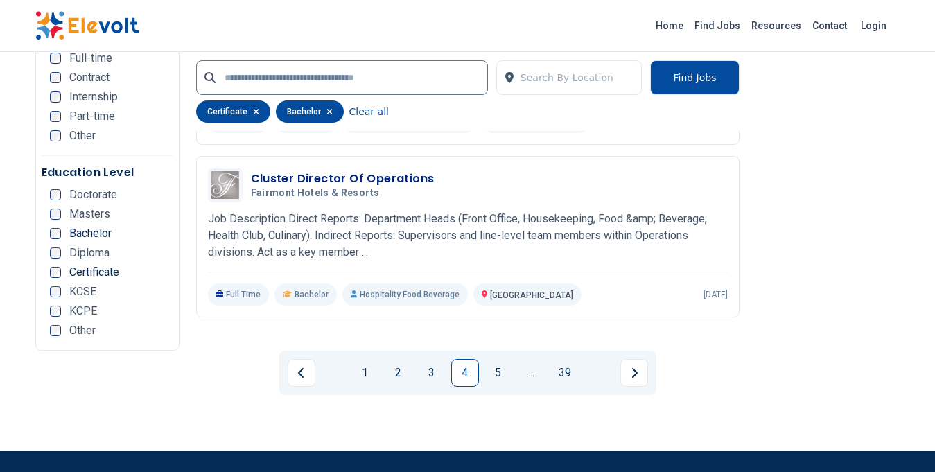
scroll to position [2835, 0]
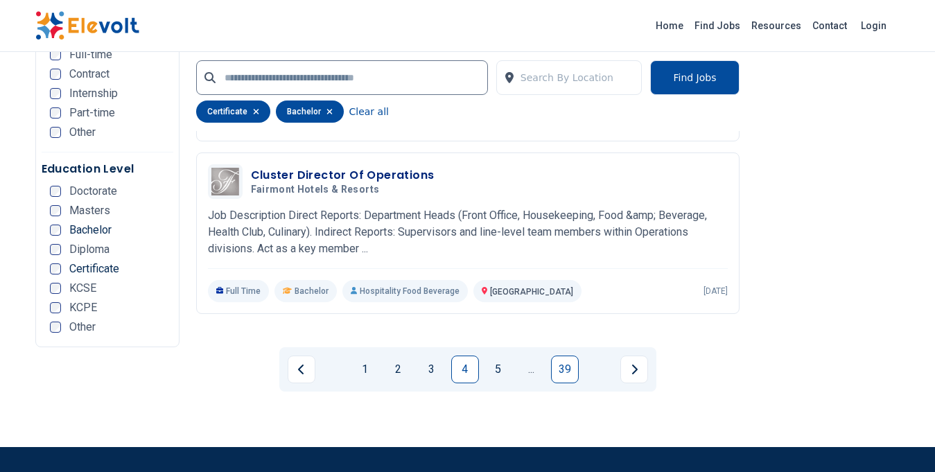
click at [556, 355] on link "39" at bounding box center [565, 369] width 28 height 28
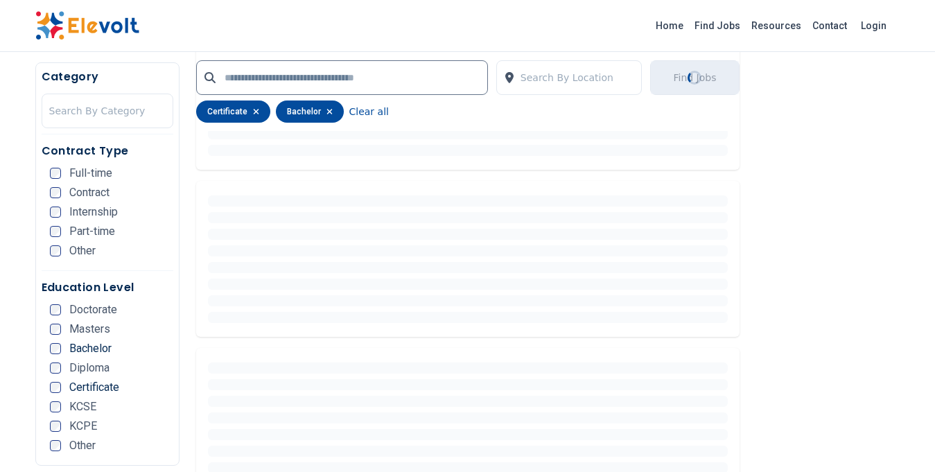
scroll to position [0, 0]
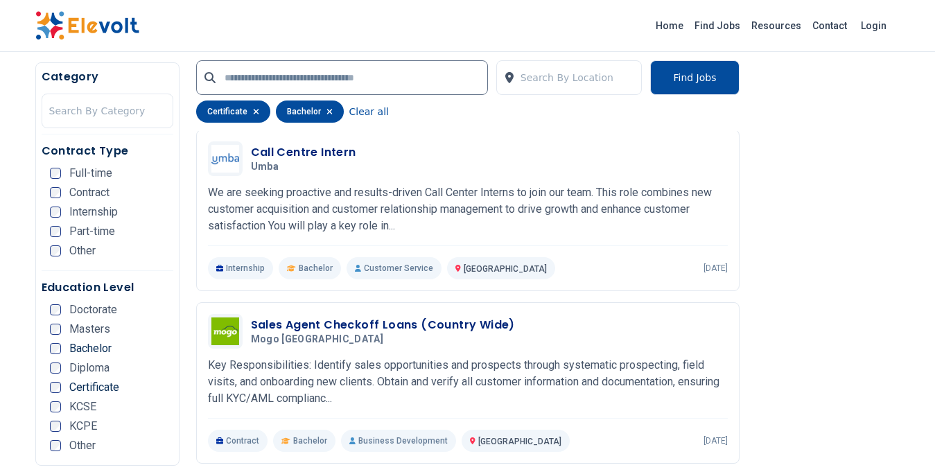
scroll to position [710, 0]
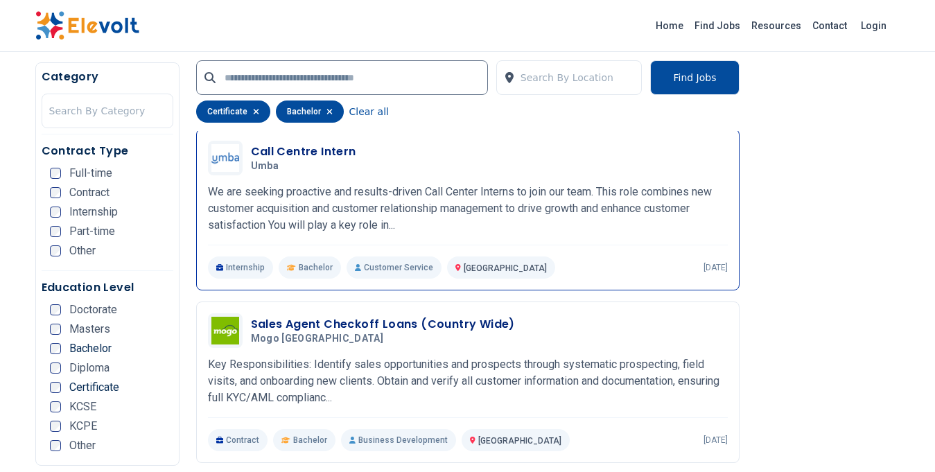
click at [315, 149] on h3 "Call Centre Intern" at bounding box center [303, 151] width 105 height 17
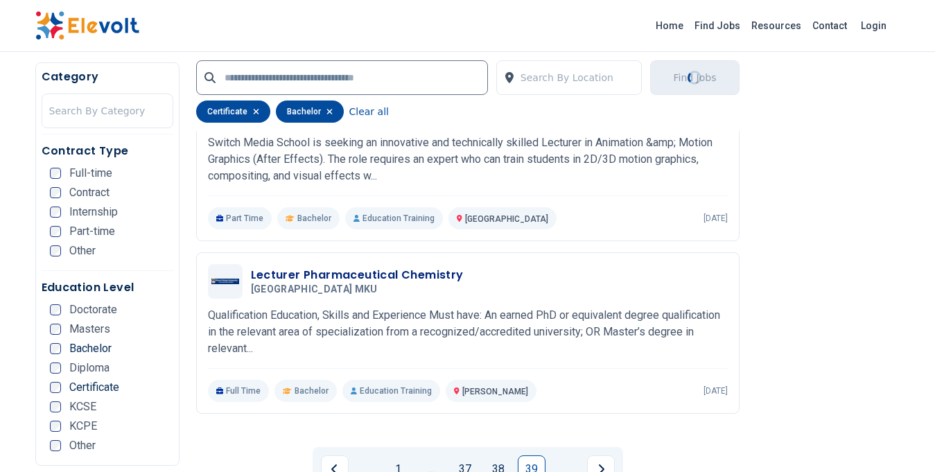
scroll to position [1340, 0]
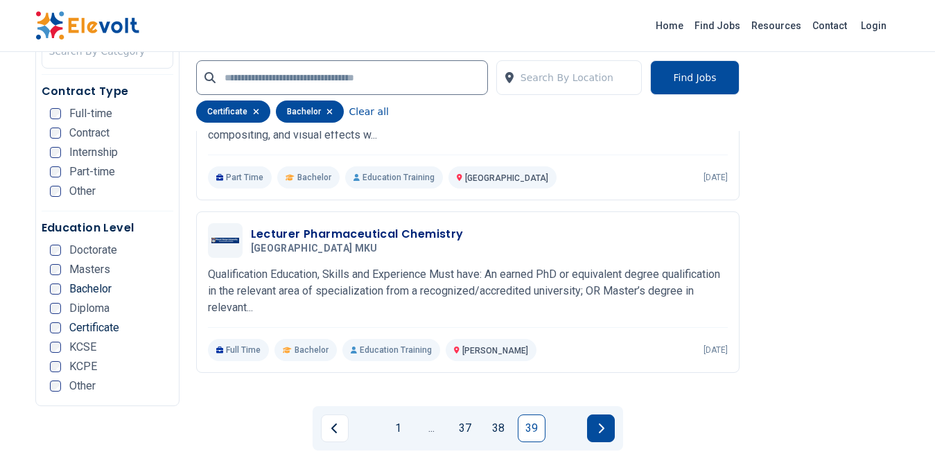
click at [597, 415] on button "Next page" at bounding box center [601, 428] width 28 height 28
click at [498, 414] on link "38" at bounding box center [498, 428] width 28 height 28
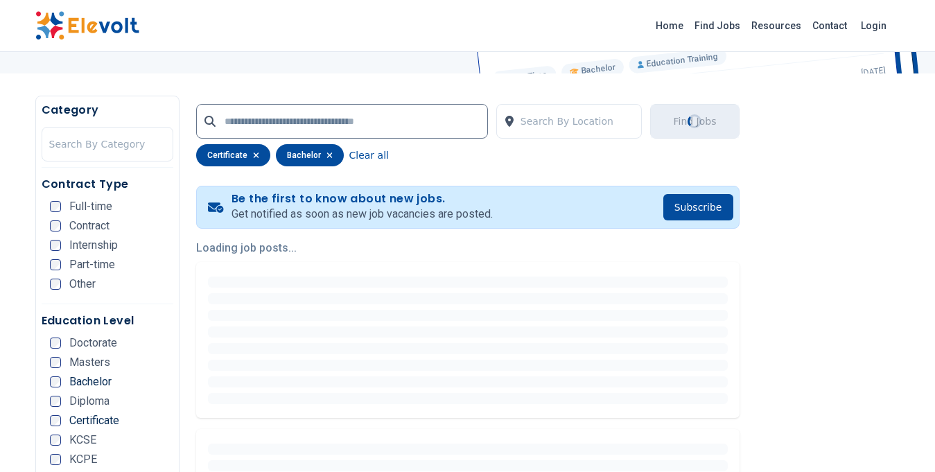
scroll to position [220, 0]
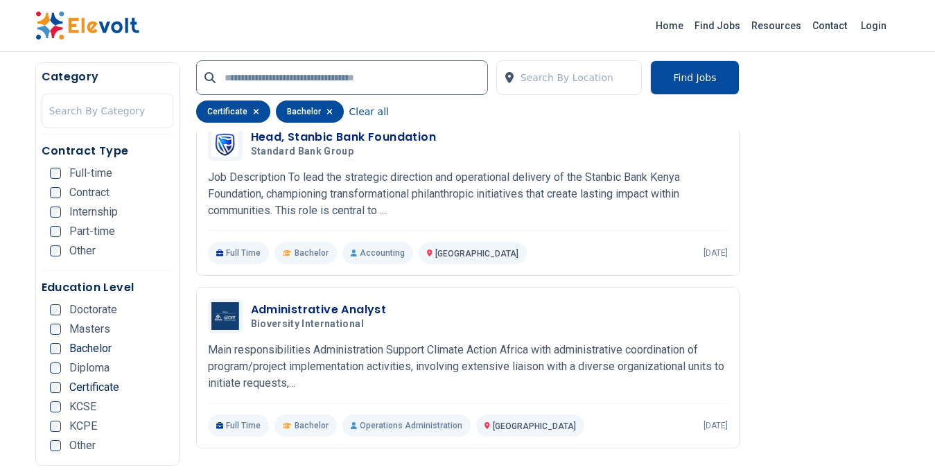
scroll to position [2689, 0]
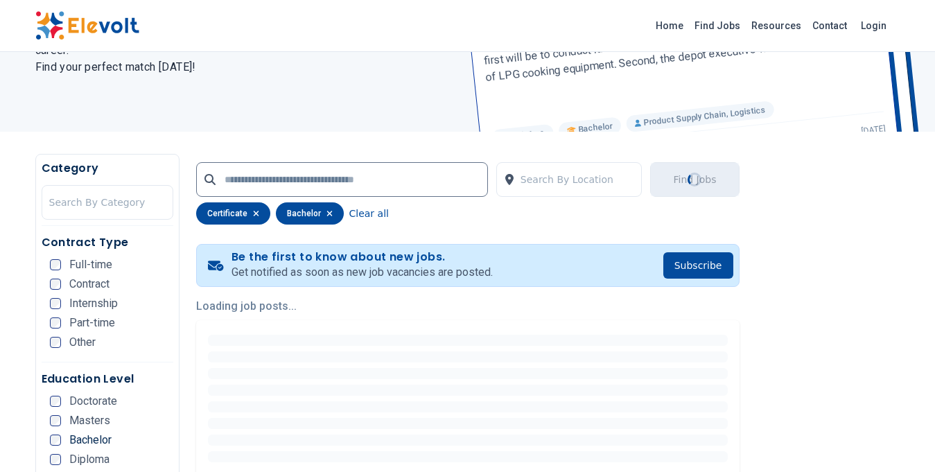
scroll to position [298, 0]
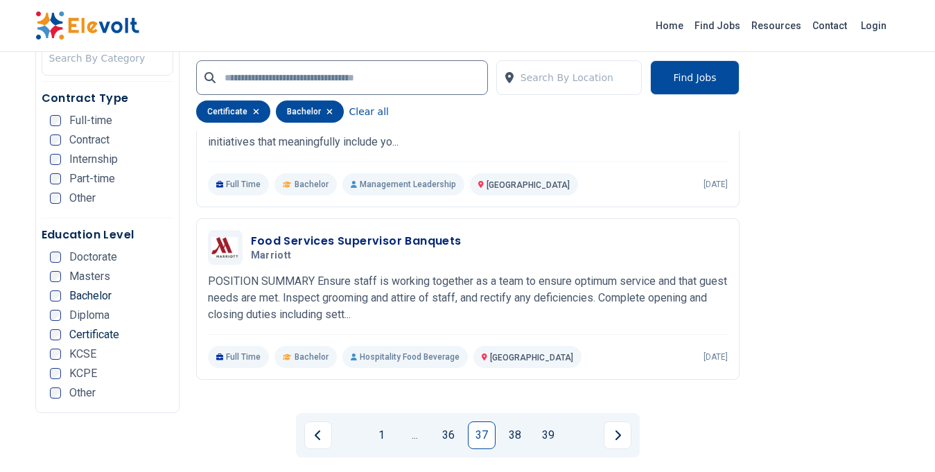
scroll to position [2770, 0]
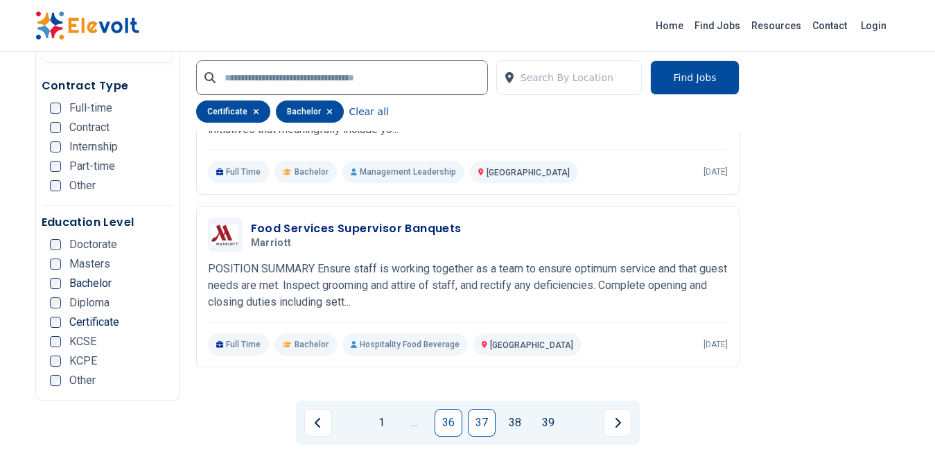
click at [449, 409] on link "36" at bounding box center [448, 423] width 28 height 28
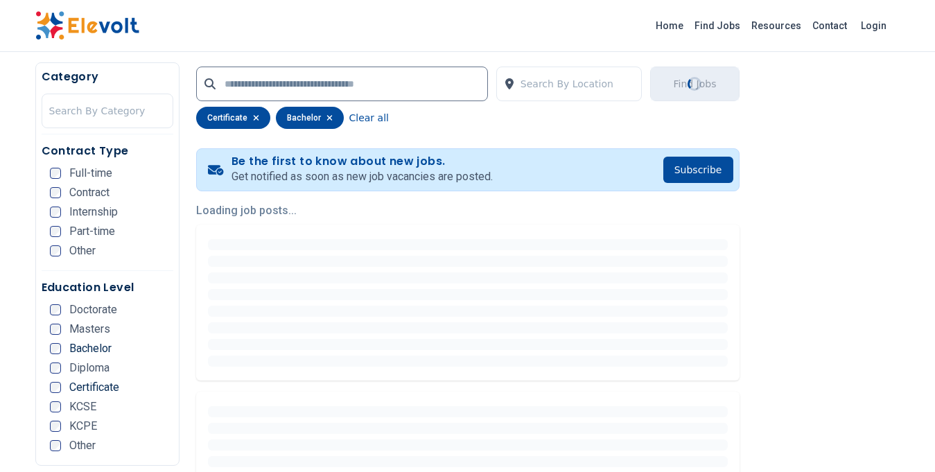
scroll to position [0, 0]
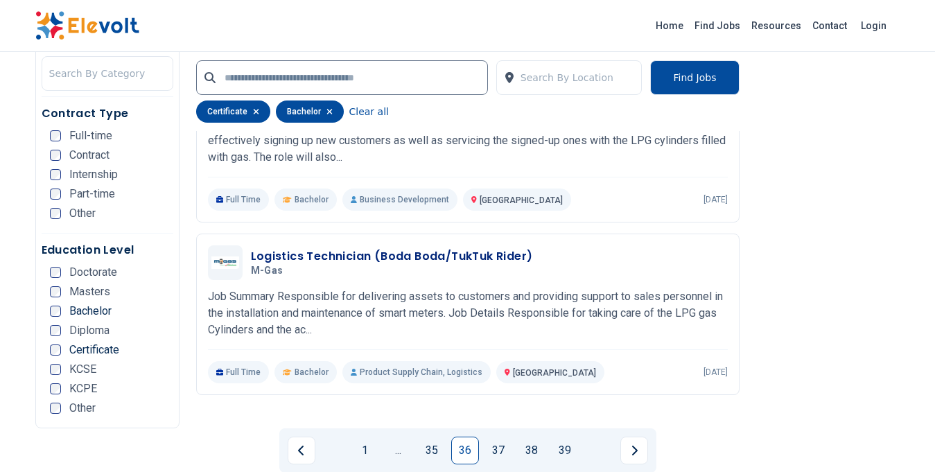
scroll to position [2748, 0]
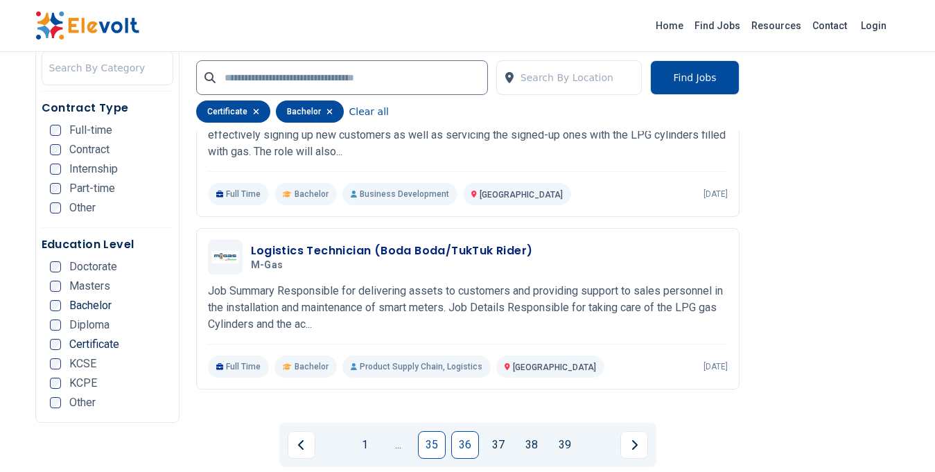
click at [432, 431] on link "35" at bounding box center [432, 445] width 28 height 28
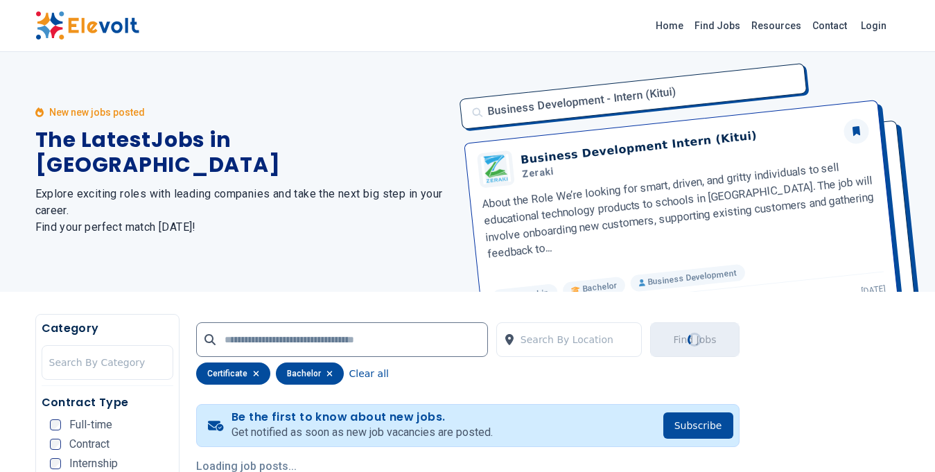
scroll to position [0, 0]
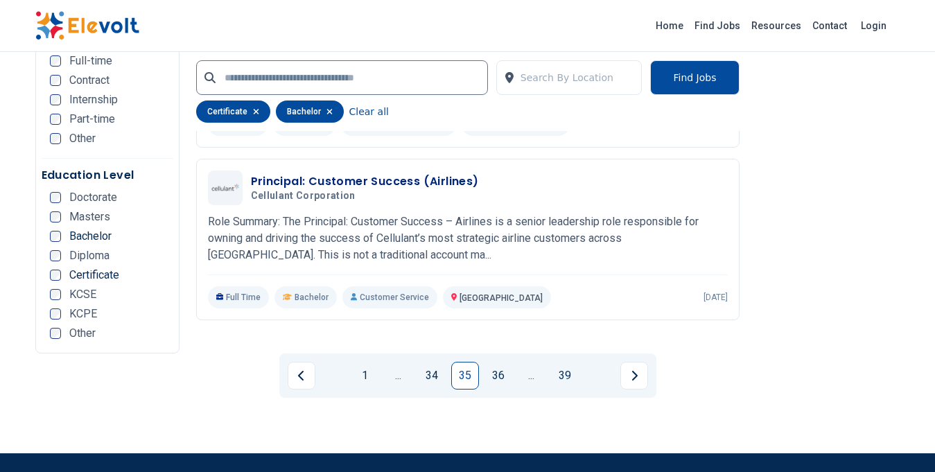
scroll to position [2829, 0]
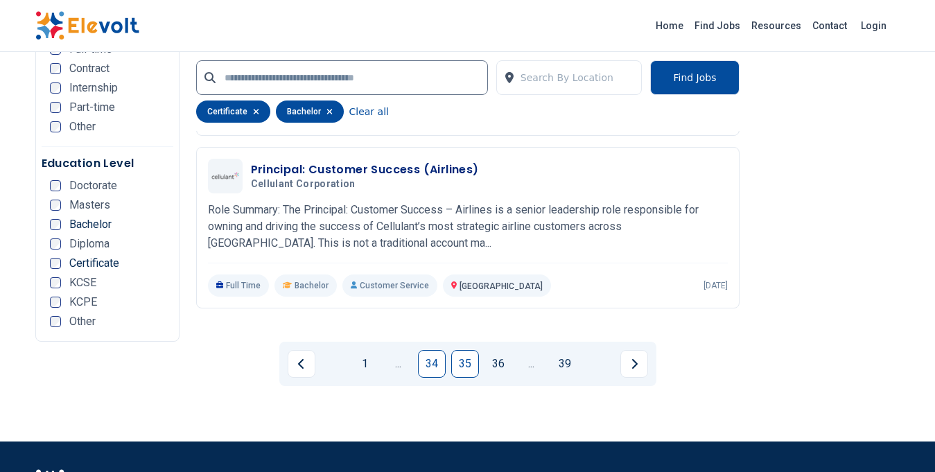
click at [436, 350] on link "34" at bounding box center [432, 364] width 28 height 28
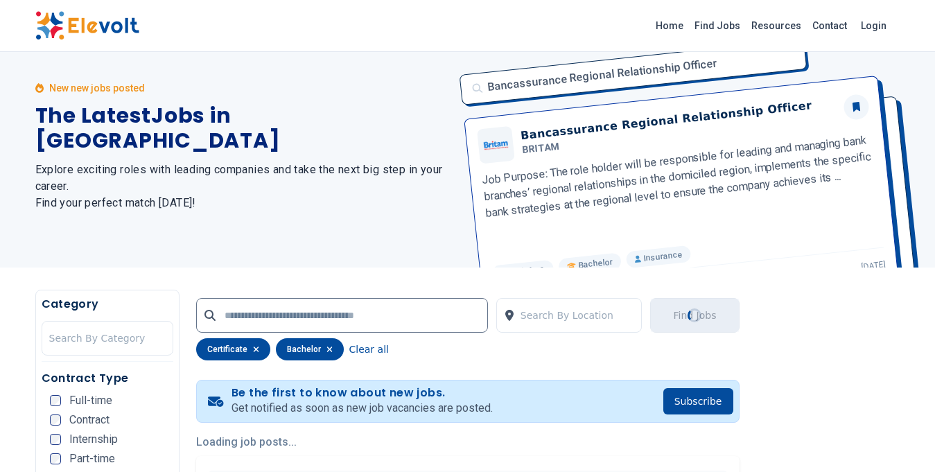
scroll to position [0, 0]
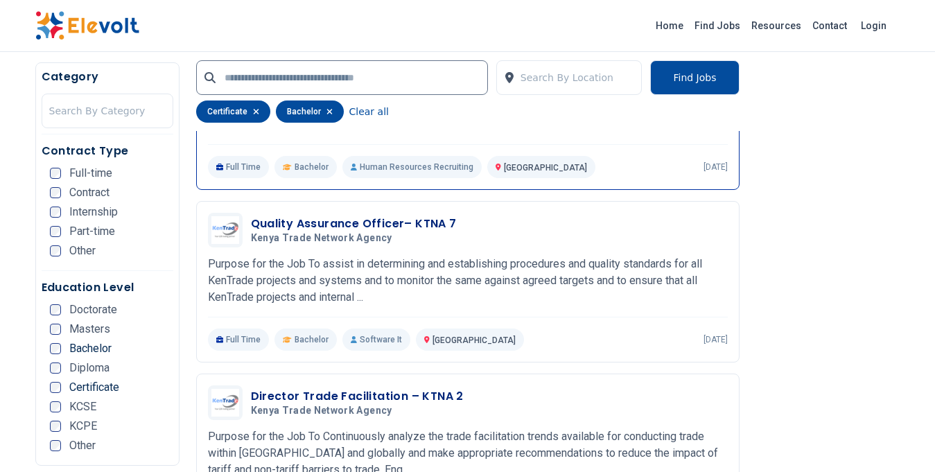
scroll to position [1357, 0]
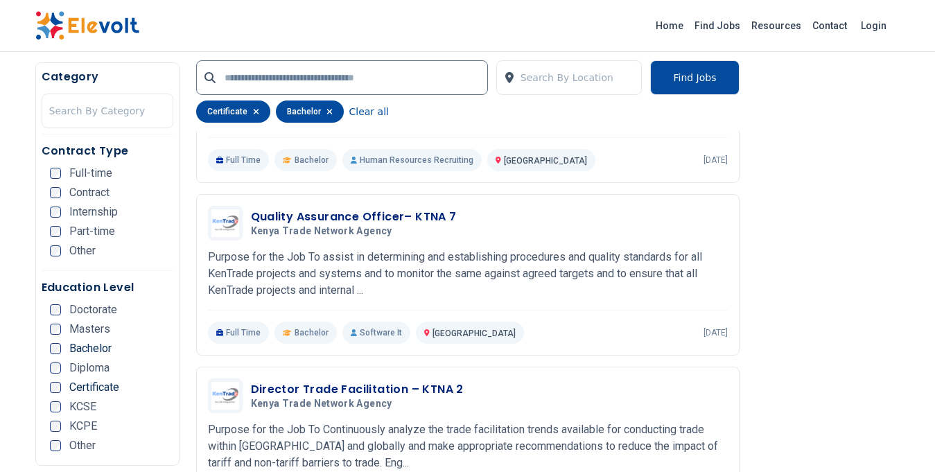
click at [100, 9] on div "Home Find Jobs Resources Contact Login" at bounding box center [467, 26] width 935 height 52
click at [116, 23] on img at bounding box center [87, 25] width 104 height 29
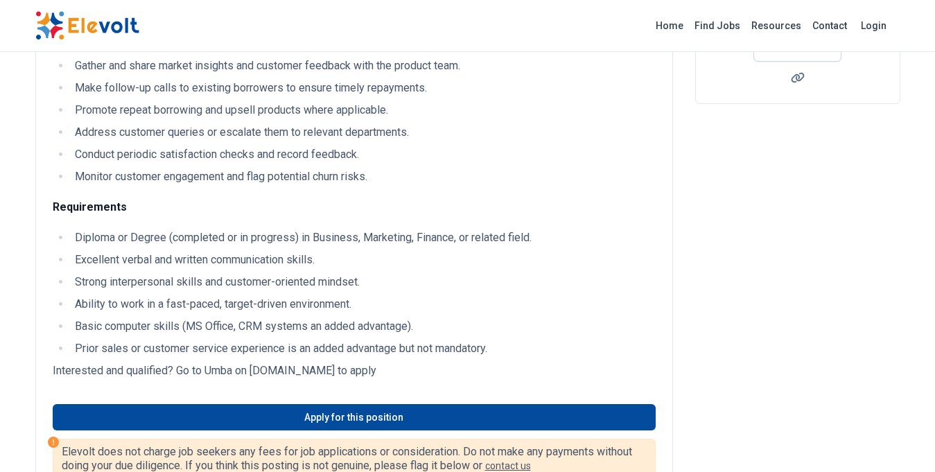
scroll to position [283, 0]
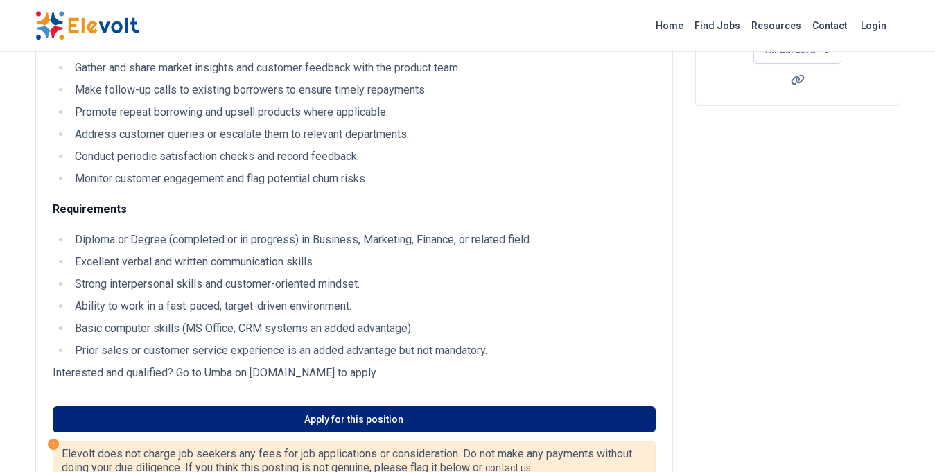
click at [352, 423] on link "Apply for this position" at bounding box center [354, 419] width 603 height 26
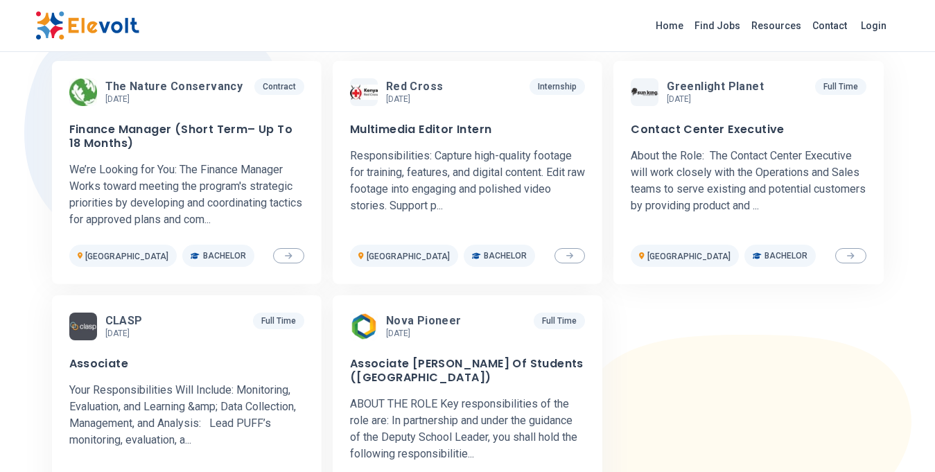
scroll to position [449, 0]
